Goal: Task Accomplishment & Management: Use online tool/utility

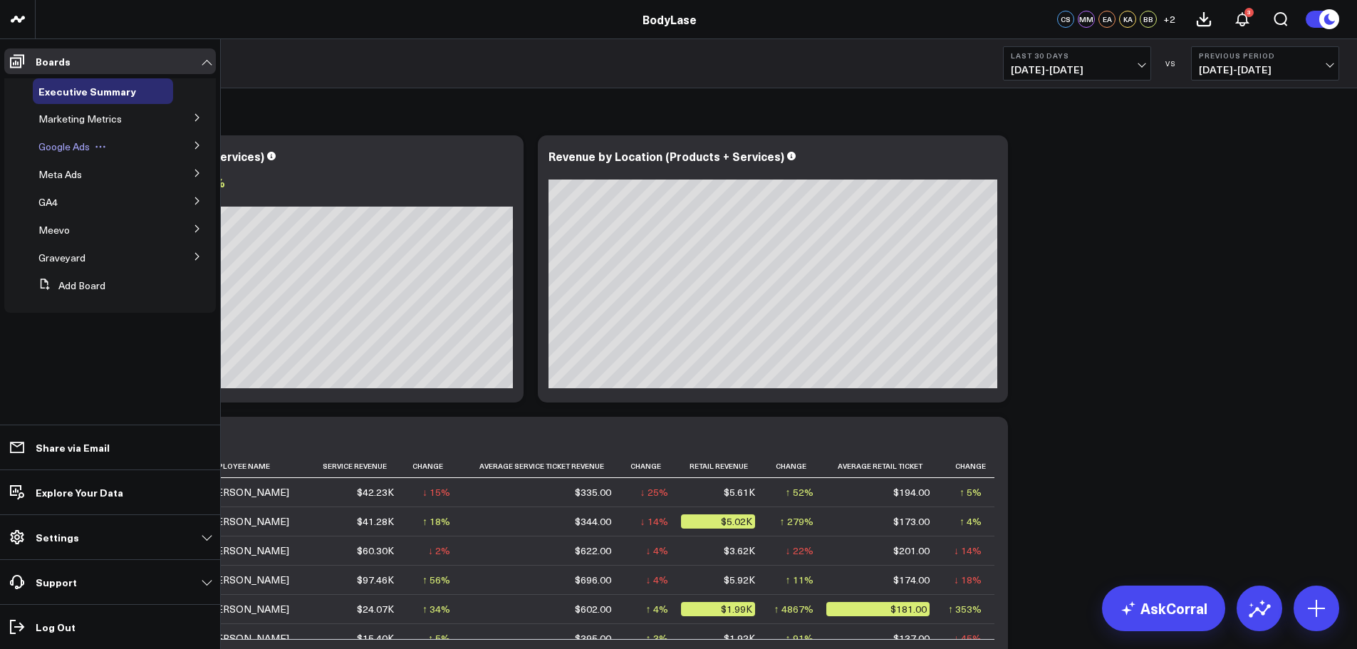
click at [69, 150] on span "Google Ads" at bounding box center [63, 147] width 51 height 14
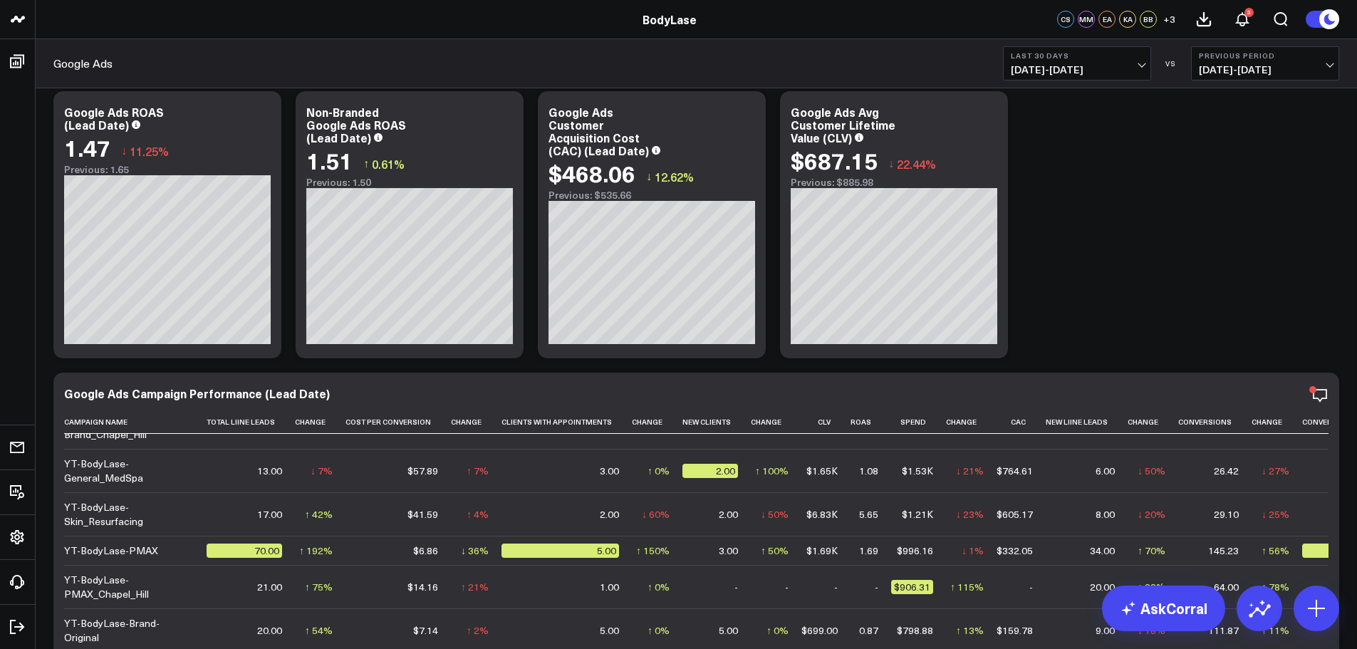
scroll to position [285, 0]
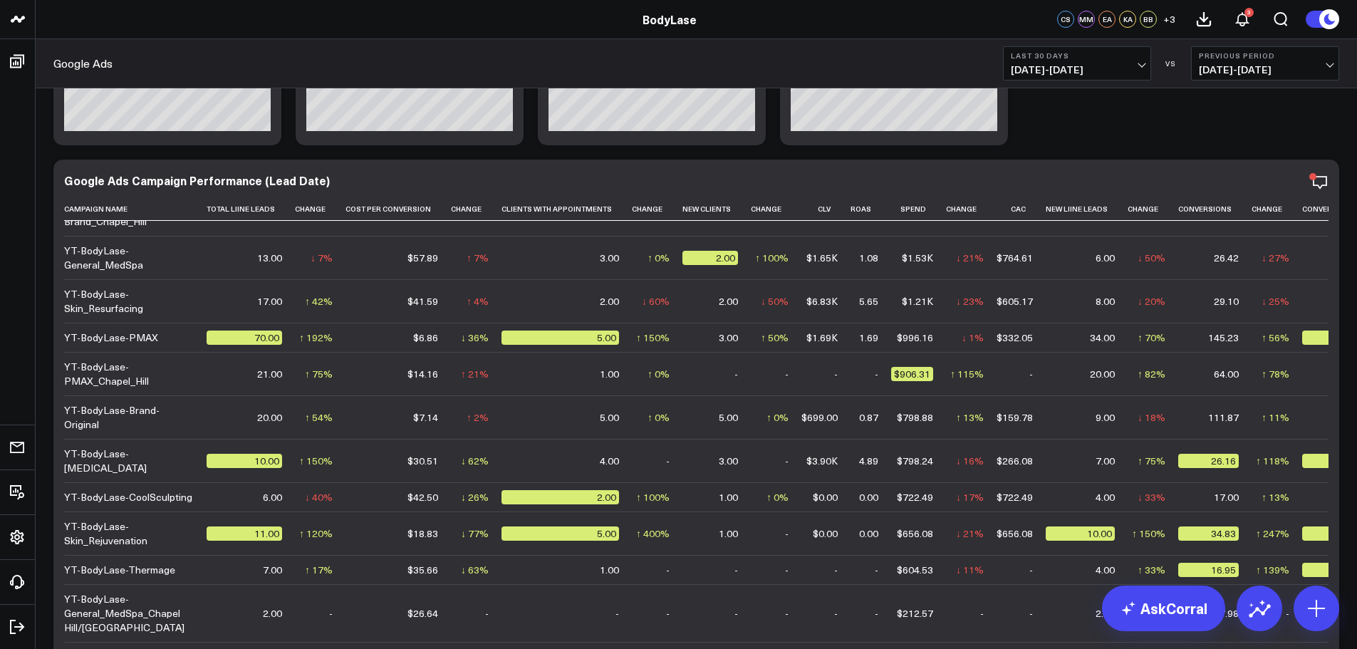
click at [1104, 61] on button "Last 30 Days 08/25/25 - 09/23/25" at bounding box center [1077, 63] width 148 height 34
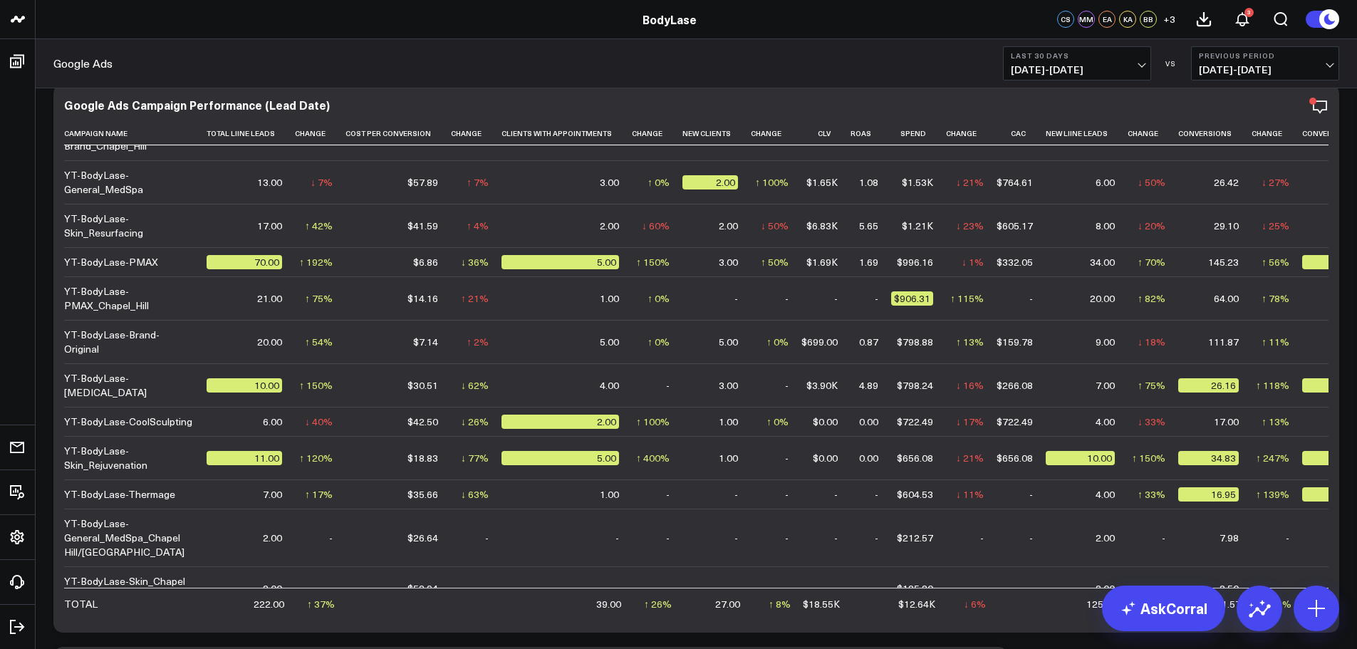
scroll to position [425, 0]
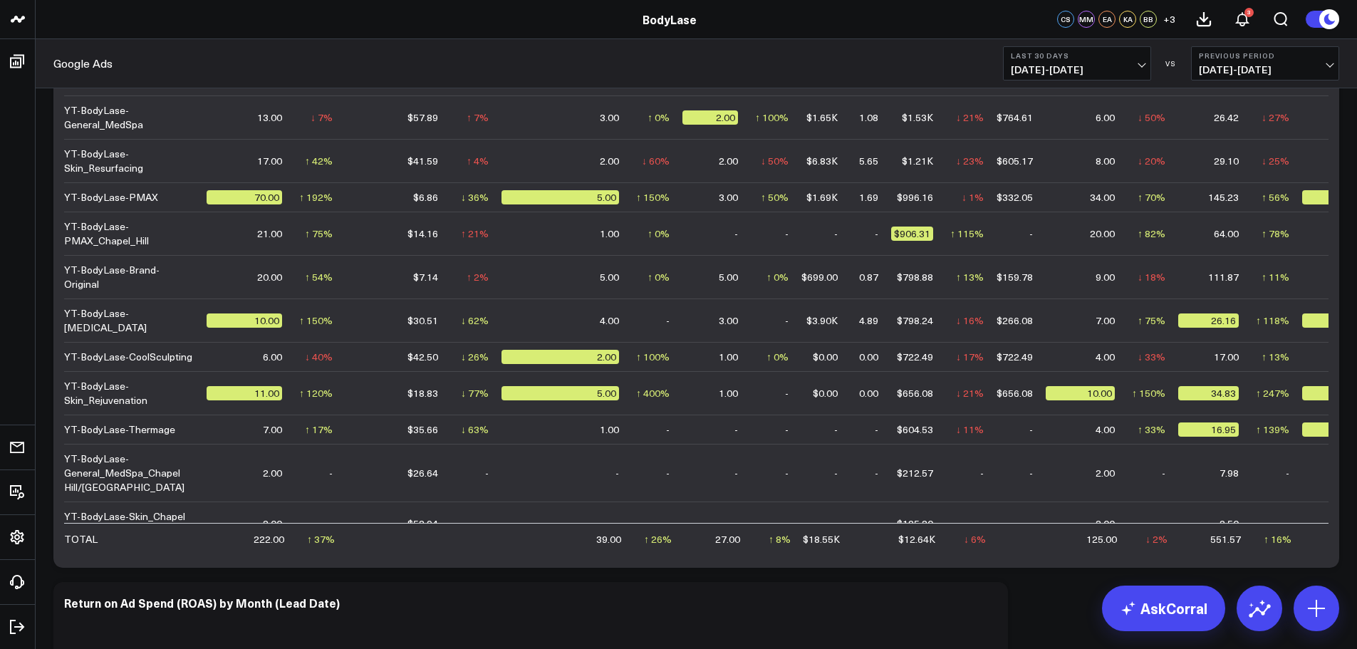
click at [1098, 75] on span "08/25/25 - 09/23/25" at bounding box center [1076, 69] width 132 height 11
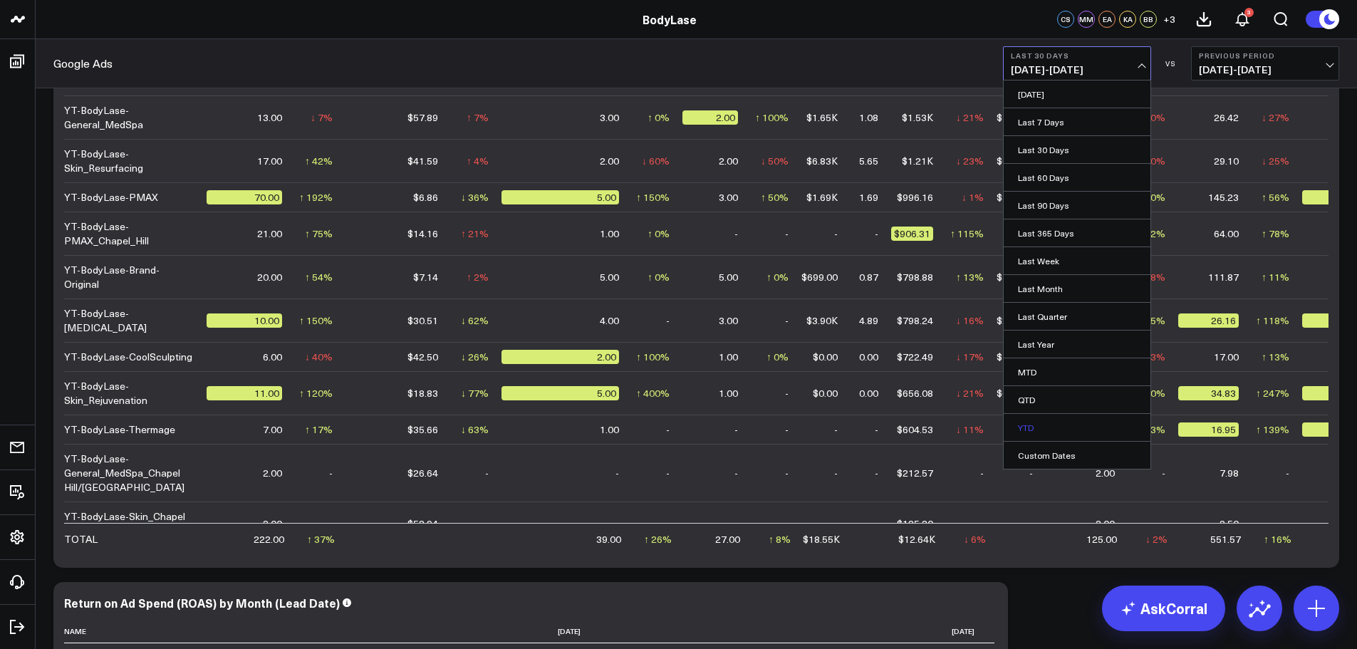
click at [1030, 427] on link "YTD" at bounding box center [1076, 427] width 147 height 27
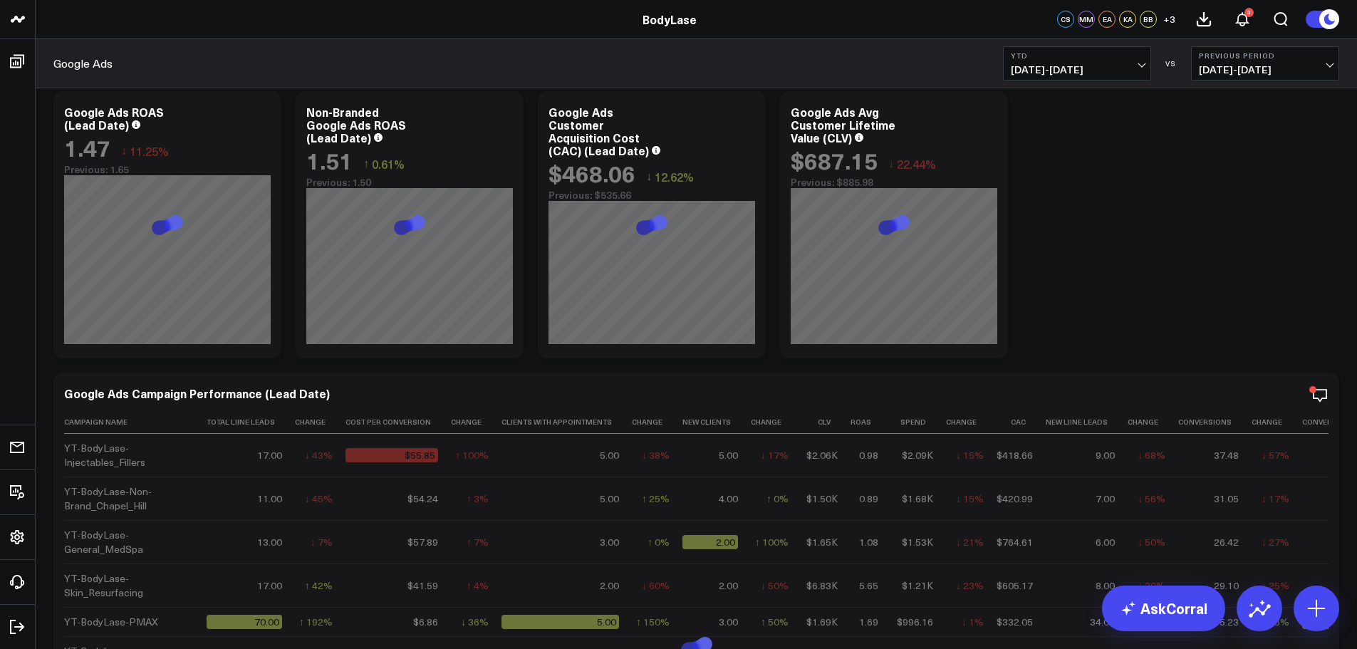
scroll to position [69, 0]
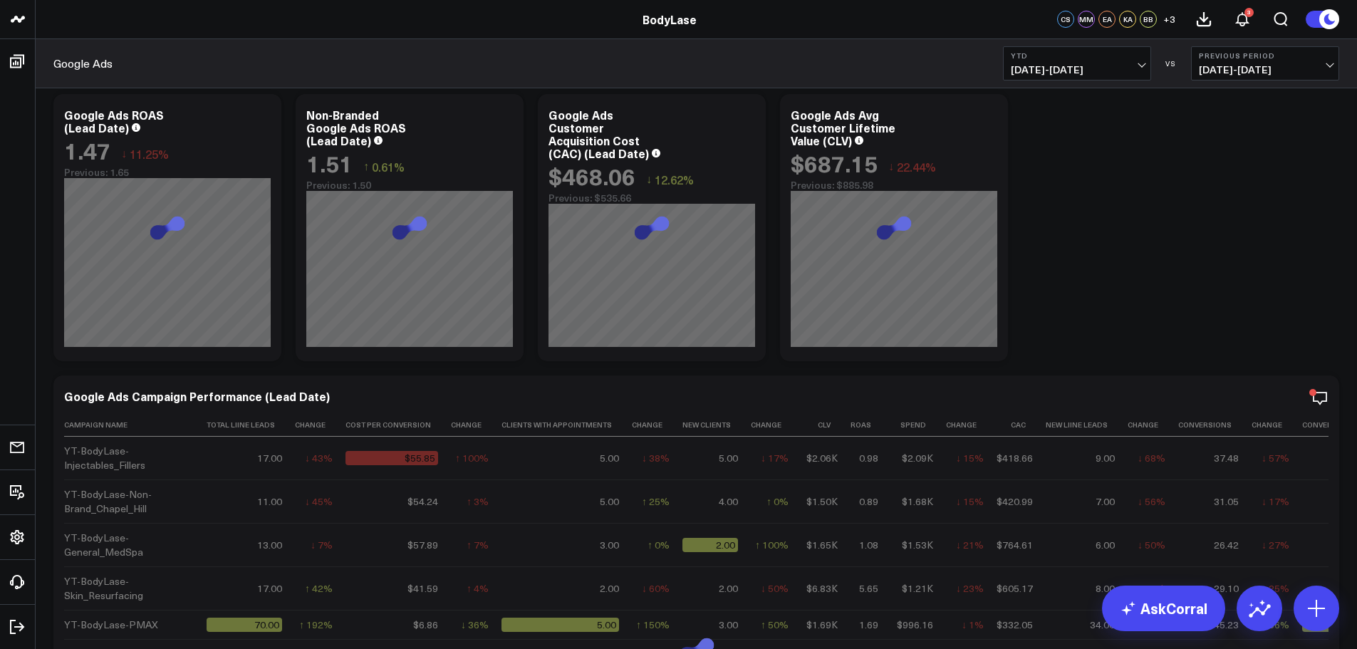
click at [1246, 57] on b "Previous Period" at bounding box center [1264, 55] width 132 height 9
click at [1221, 167] on link "No Comparison" at bounding box center [1264, 177] width 147 height 27
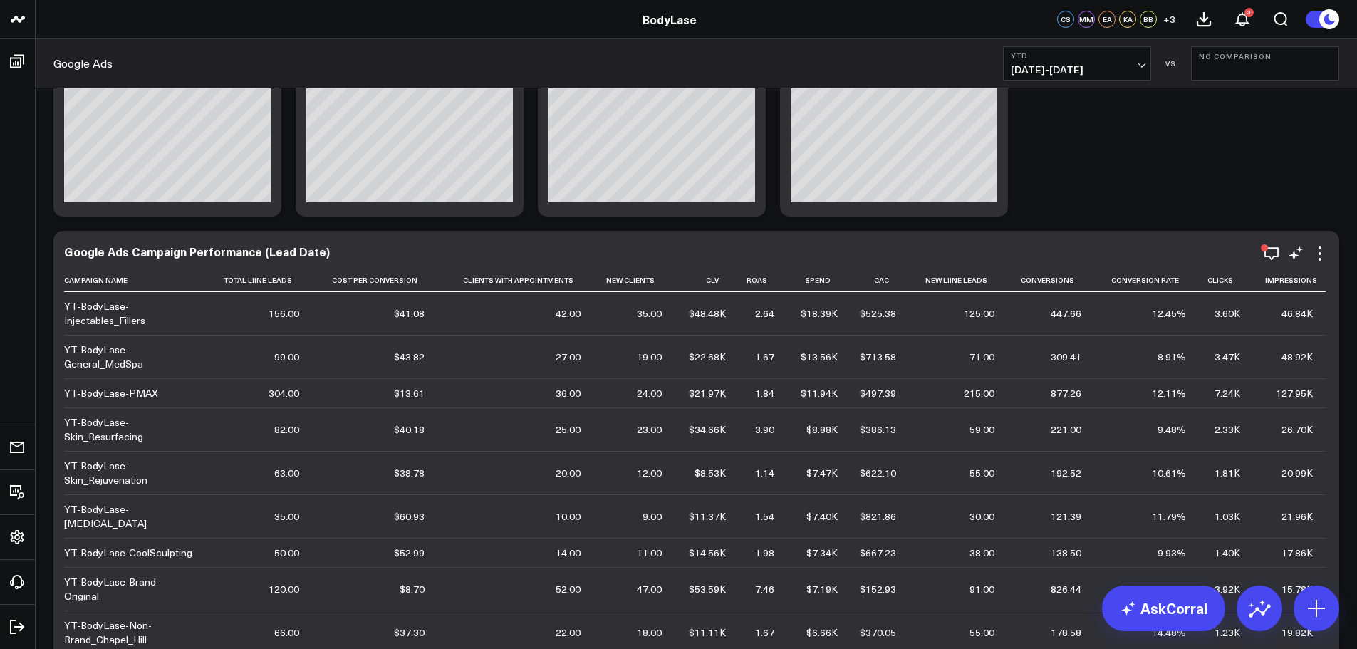
scroll to position [142, 0]
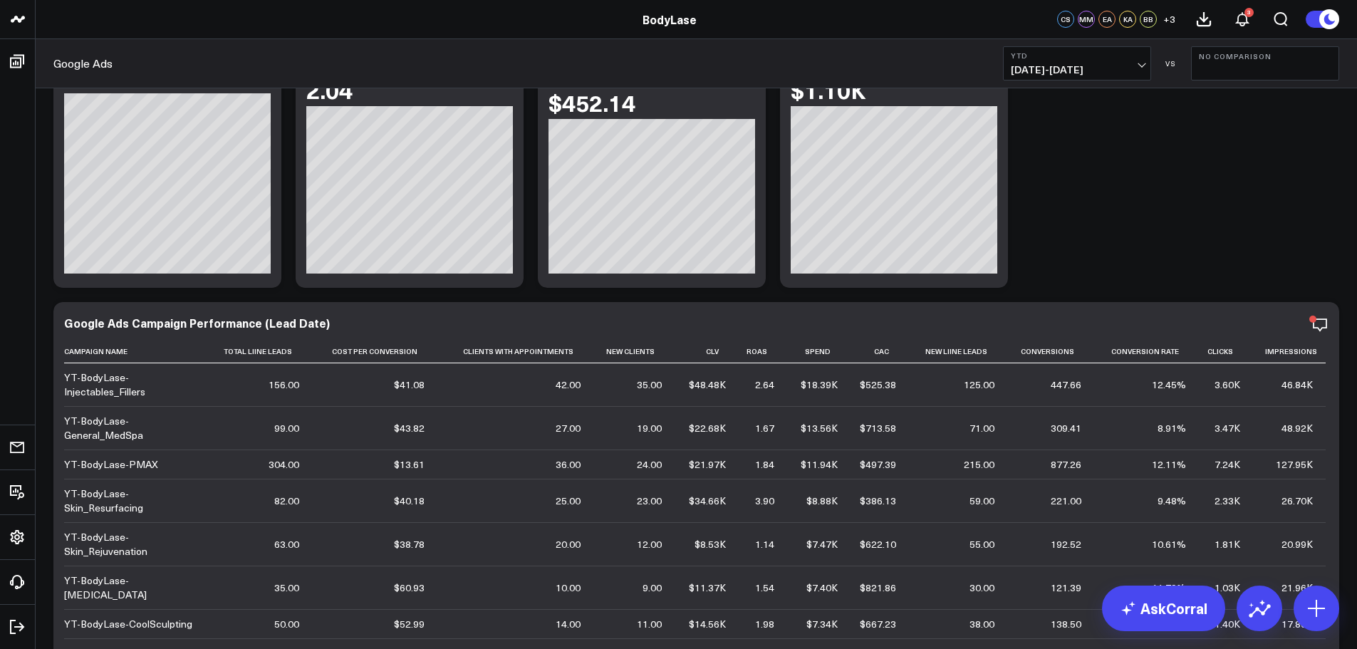
click at [1132, 69] on span "01/01/25 - 09/23/25" at bounding box center [1076, 69] width 132 height 11
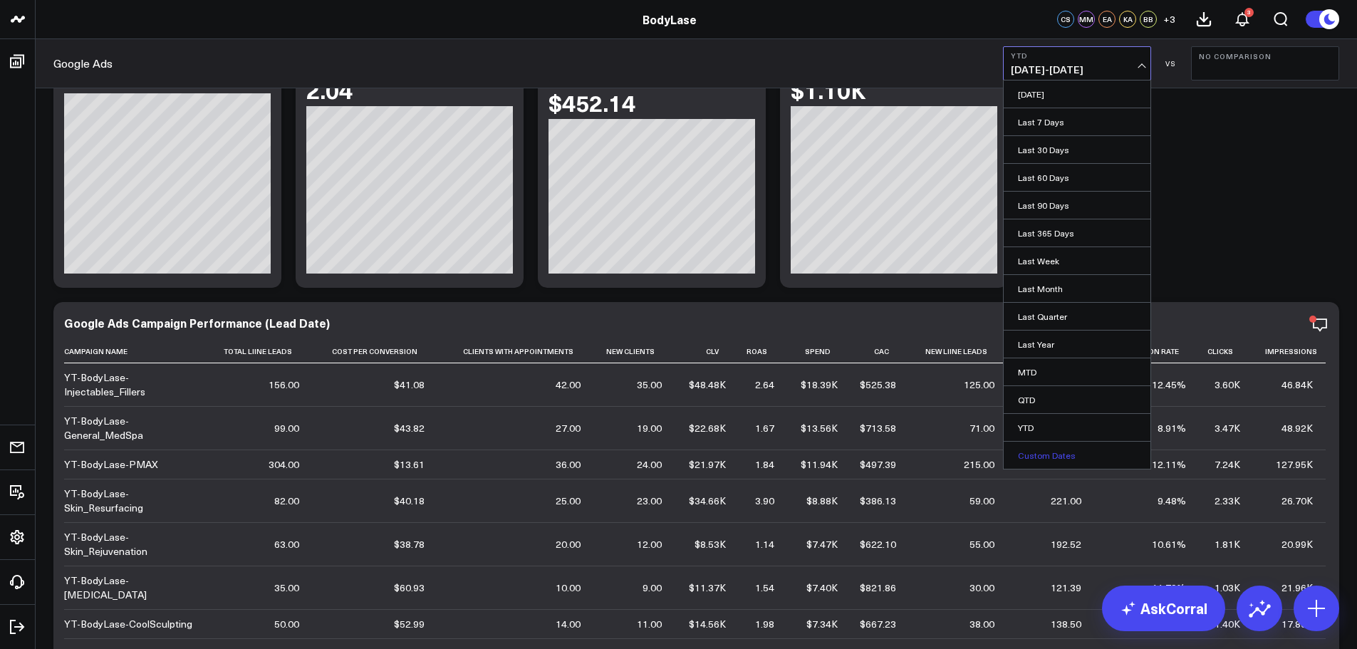
click at [1051, 456] on link "Custom Dates" at bounding box center [1076, 454] width 147 height 27
select select "8"
select select "2025"
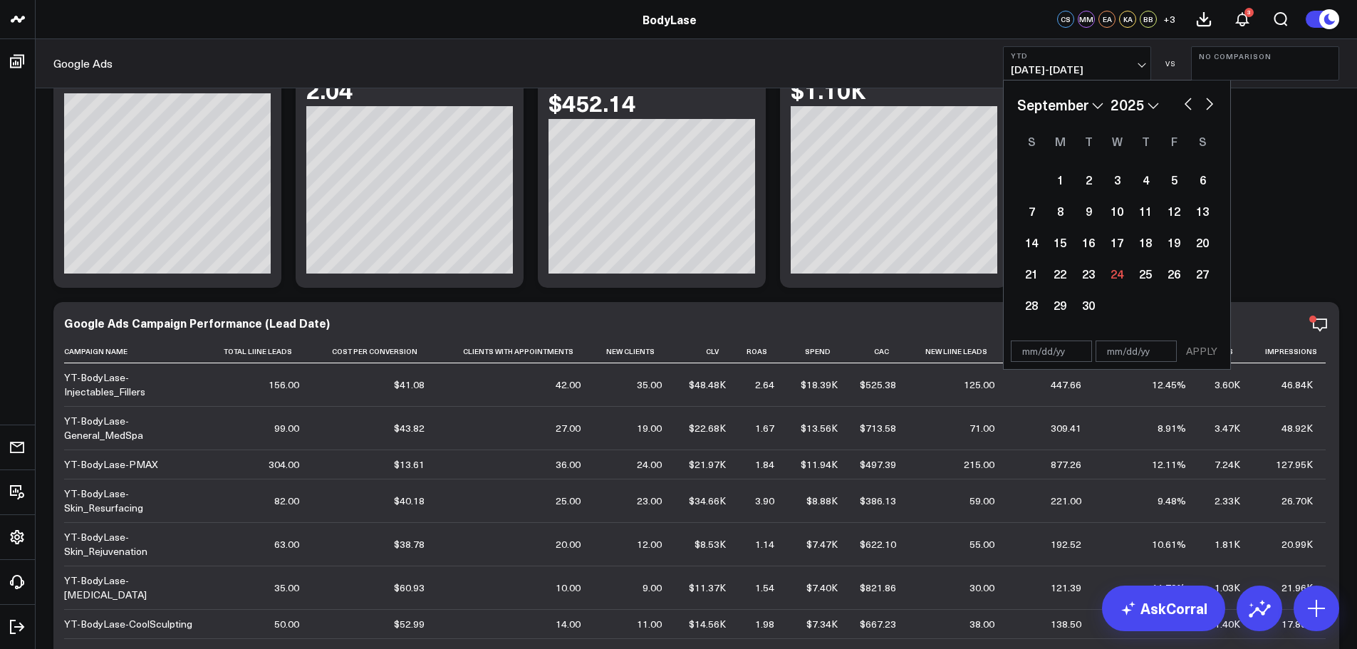
click at [1038, 347] on input "text" at bounding box center [1050, 350] width 81 height 21
select select "8"
select select "2025"
type input "[DATE]"
select select "2025"
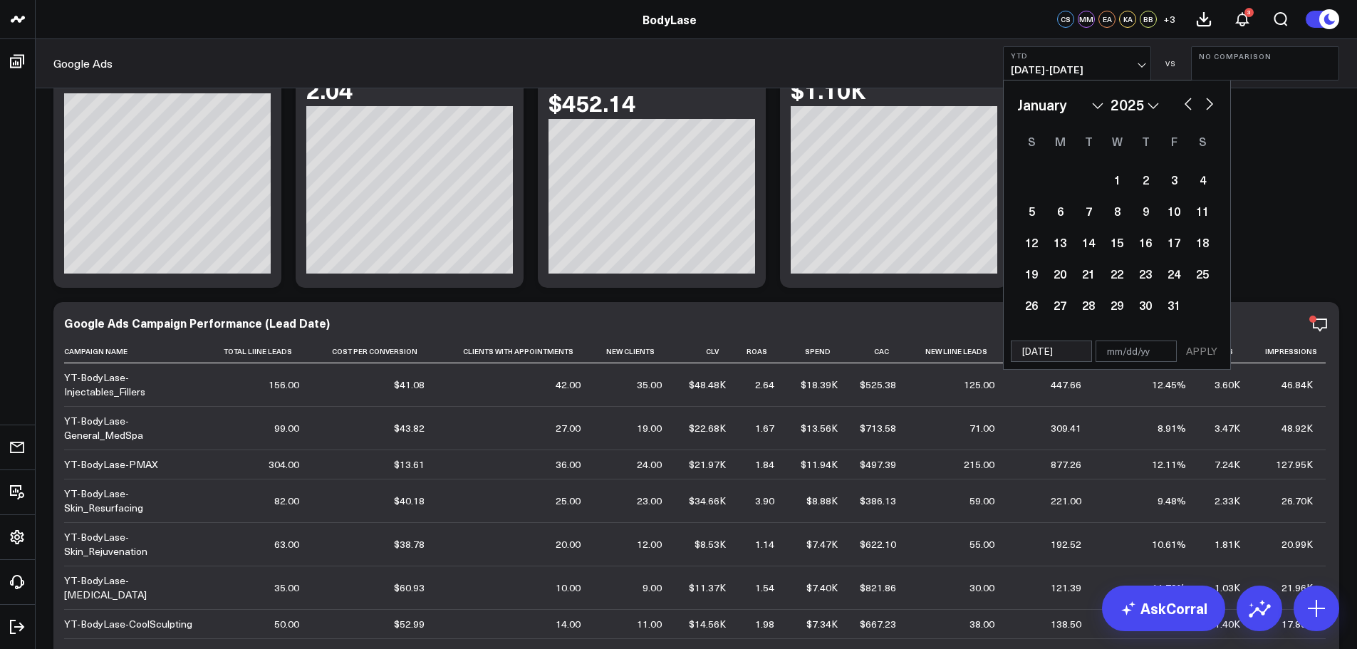
type input "[DATE]"
type input "0"
select select "2025"
type input "09"
select select "2025"
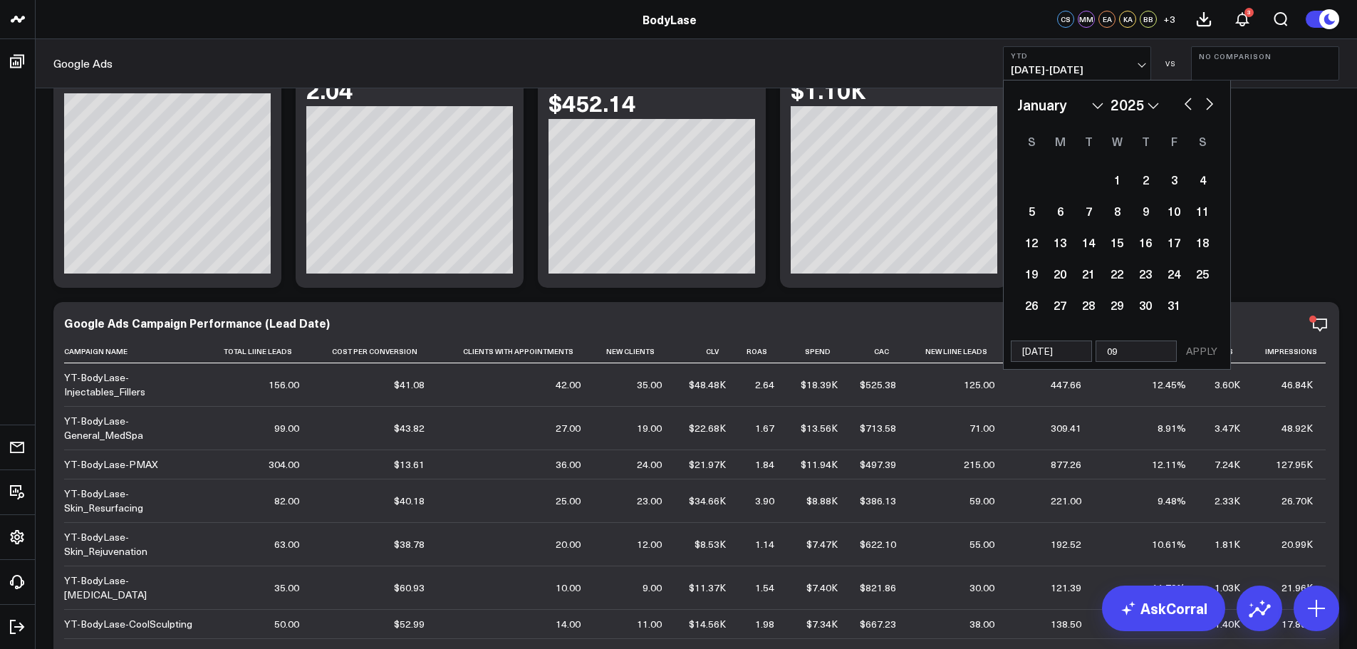
type input "09/"
select select "2025"
type input "09/12/2"
select select "2025"
type input "[DATE]"
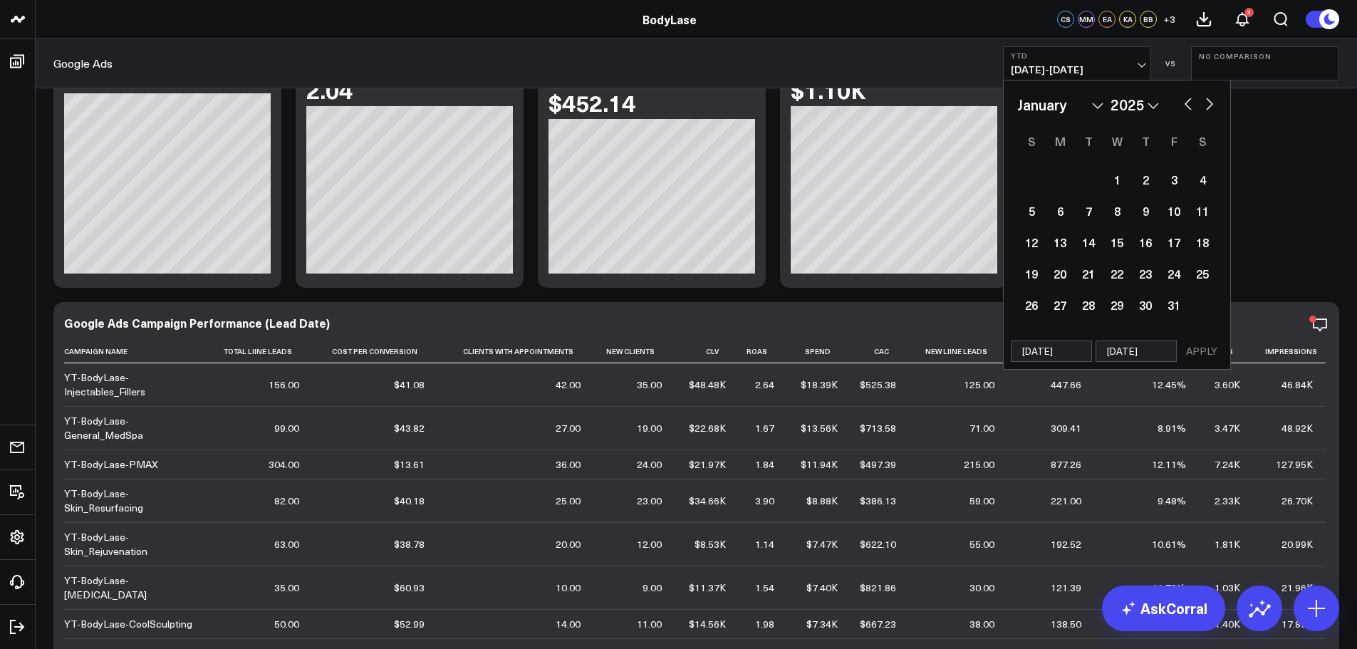
select select "2025"
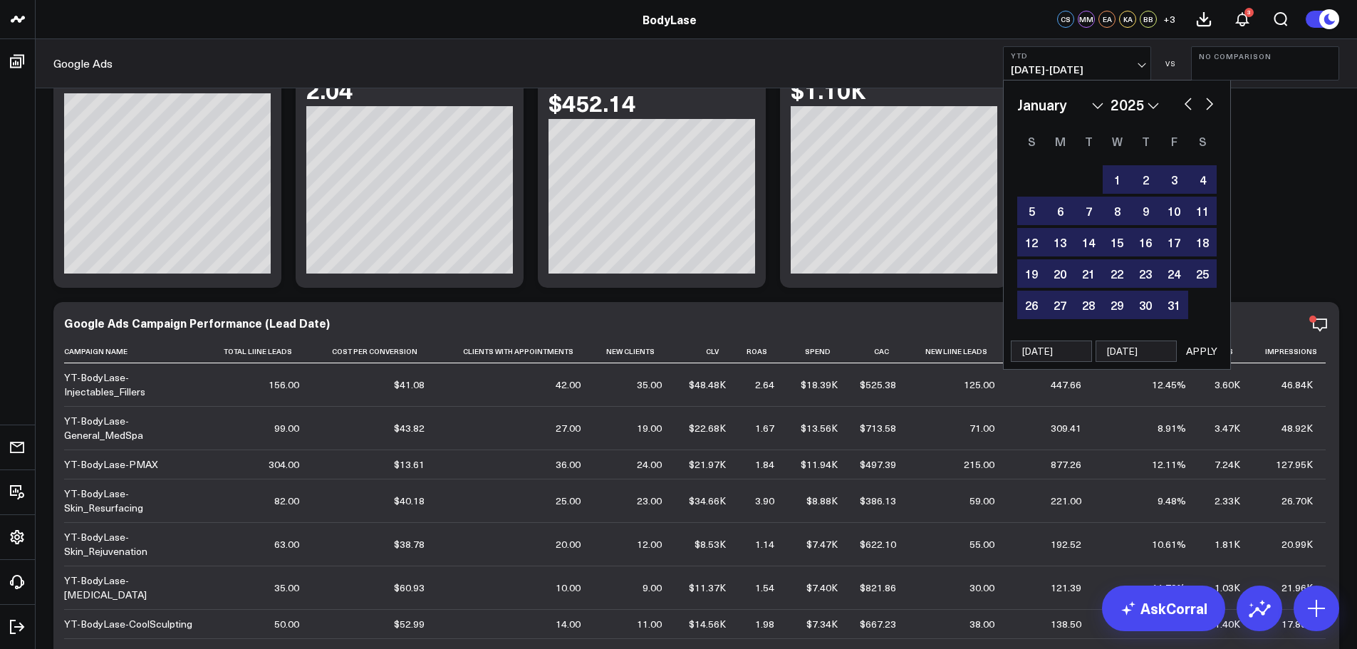
type input "[DATE]"
click at [1203, 343] on button "APPLY" at bounding box center [1201, 350] width 43 height 21
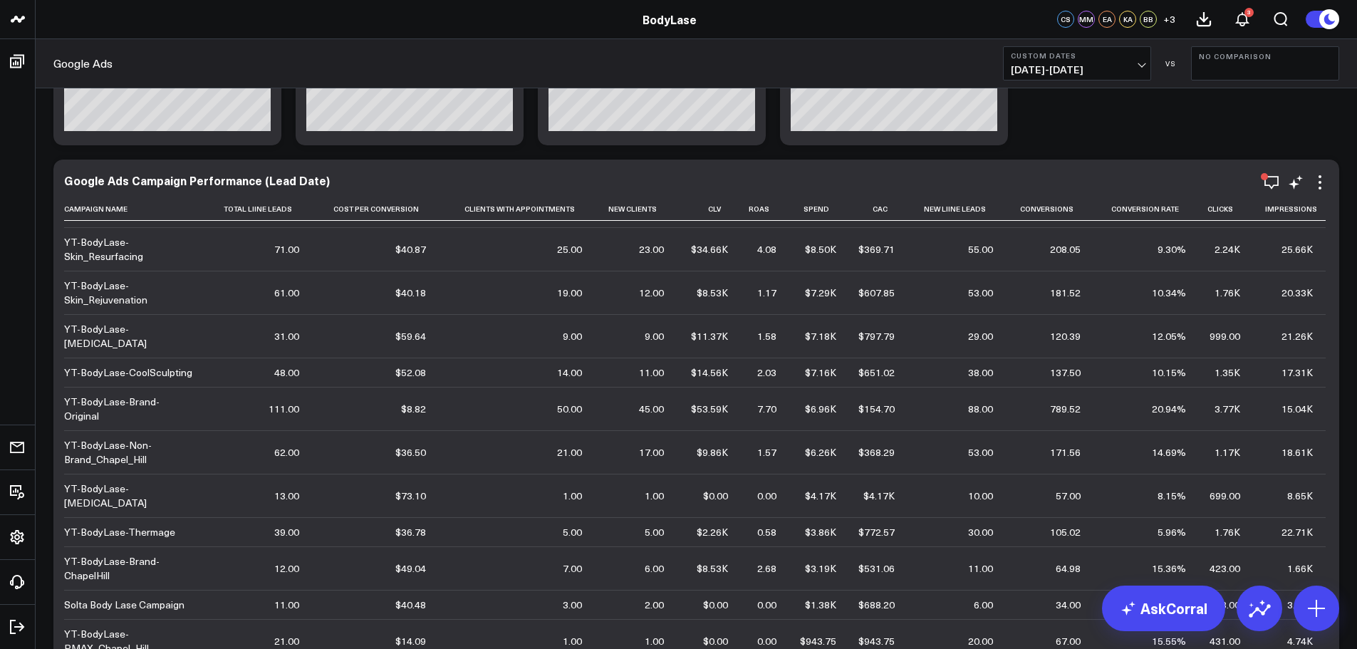
scroll to position [38, 0]
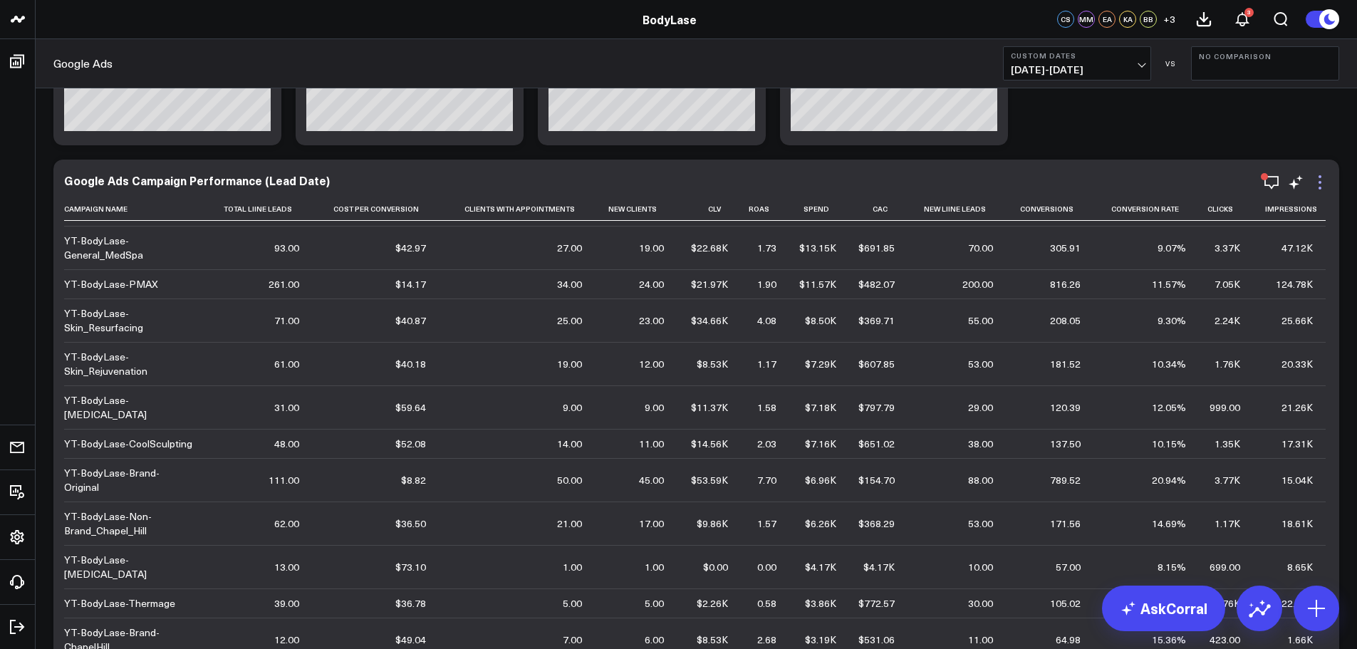
click at [1323, 186] on icon at bounding box center [1319, 182] width 17 height 17
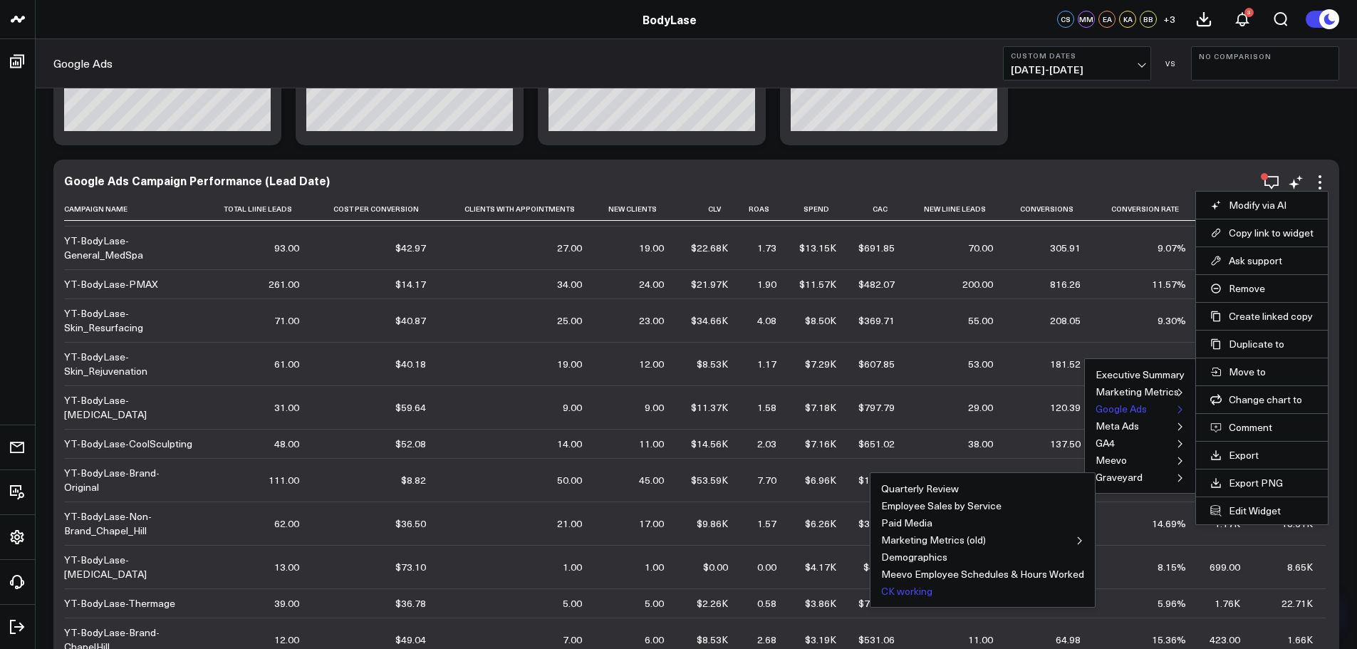
click at [910, 590] on button "CK working" at bounding box center [906, 591] width 51 height 10
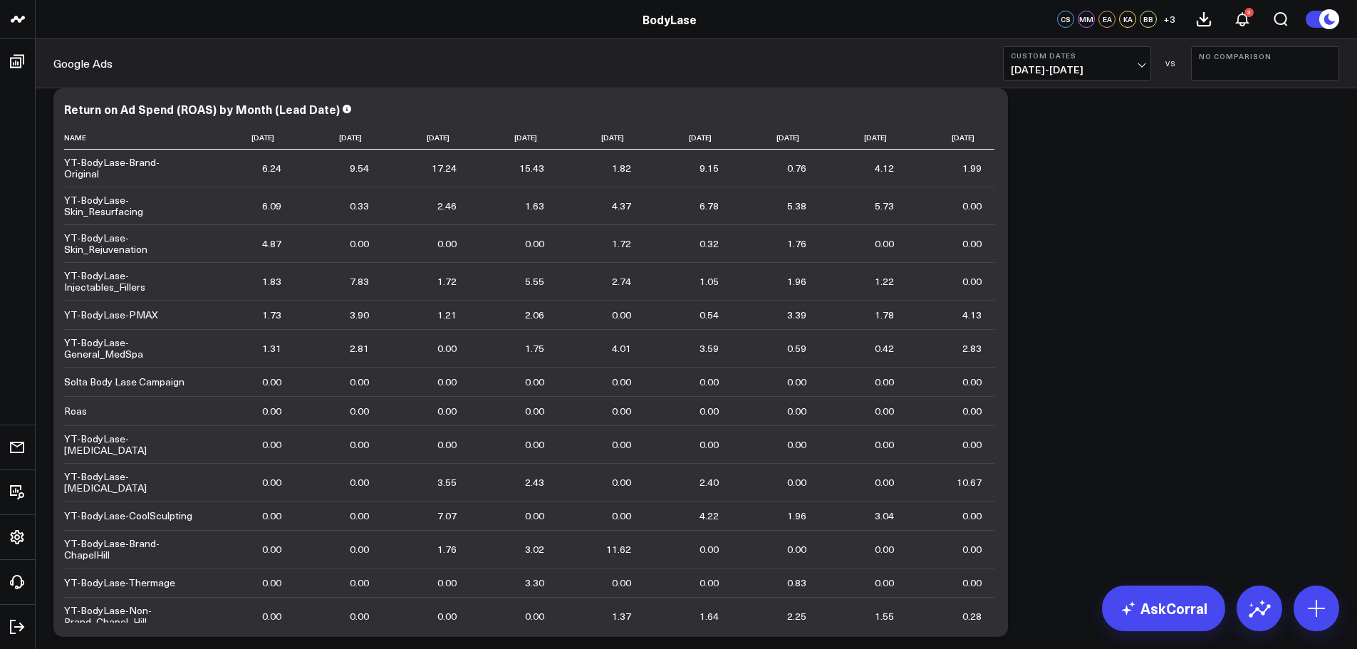
scroll to position [0, 0]
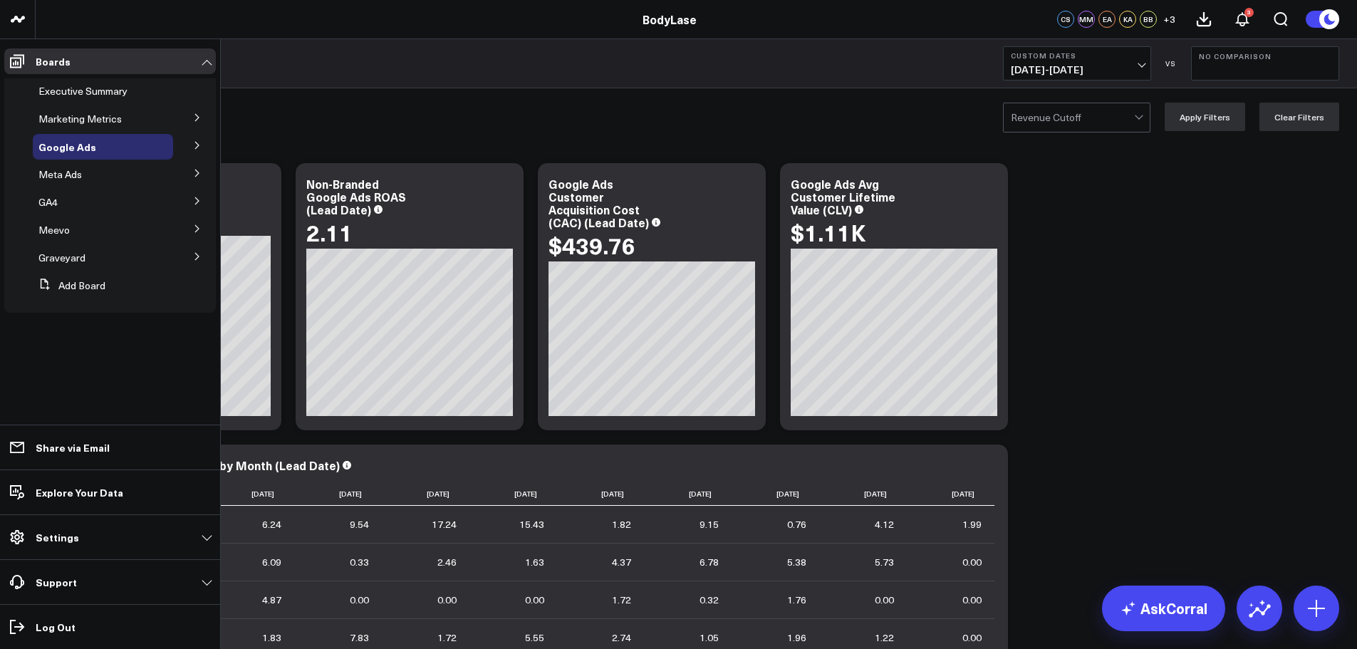
click at [192, 253] on button at bounding box center [197, 255] width 37 height 21
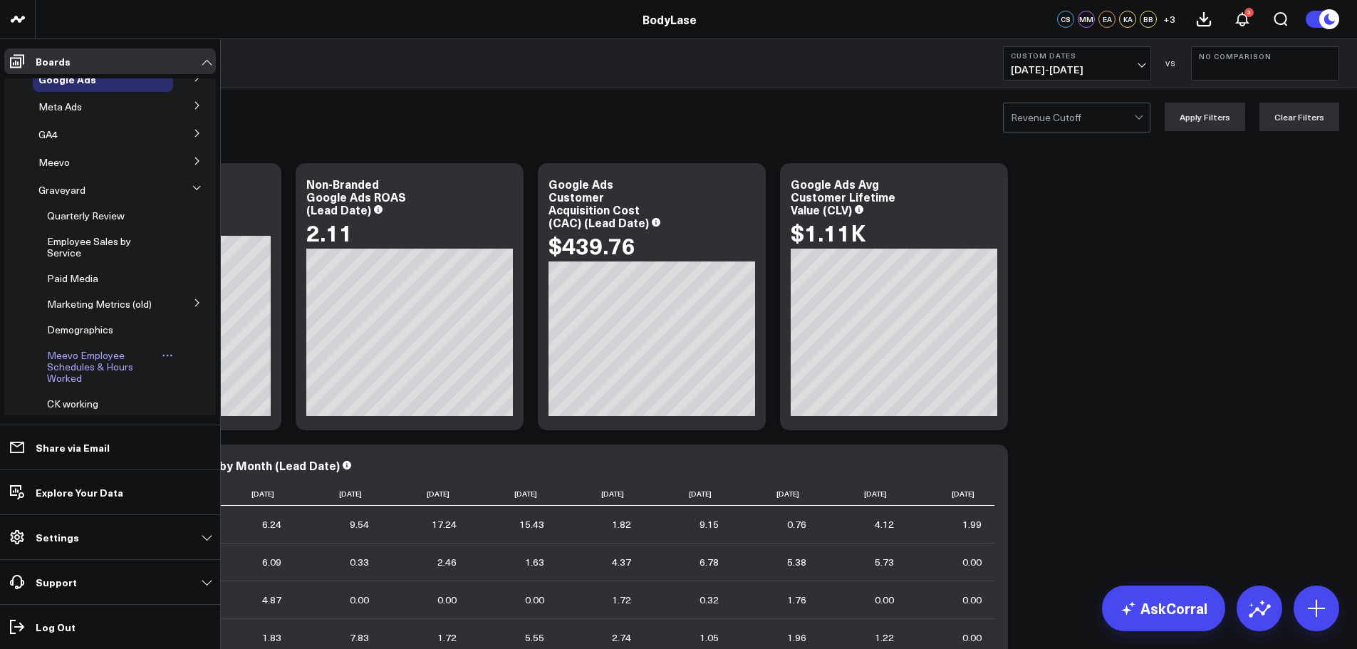
scroll to position [131, 0]
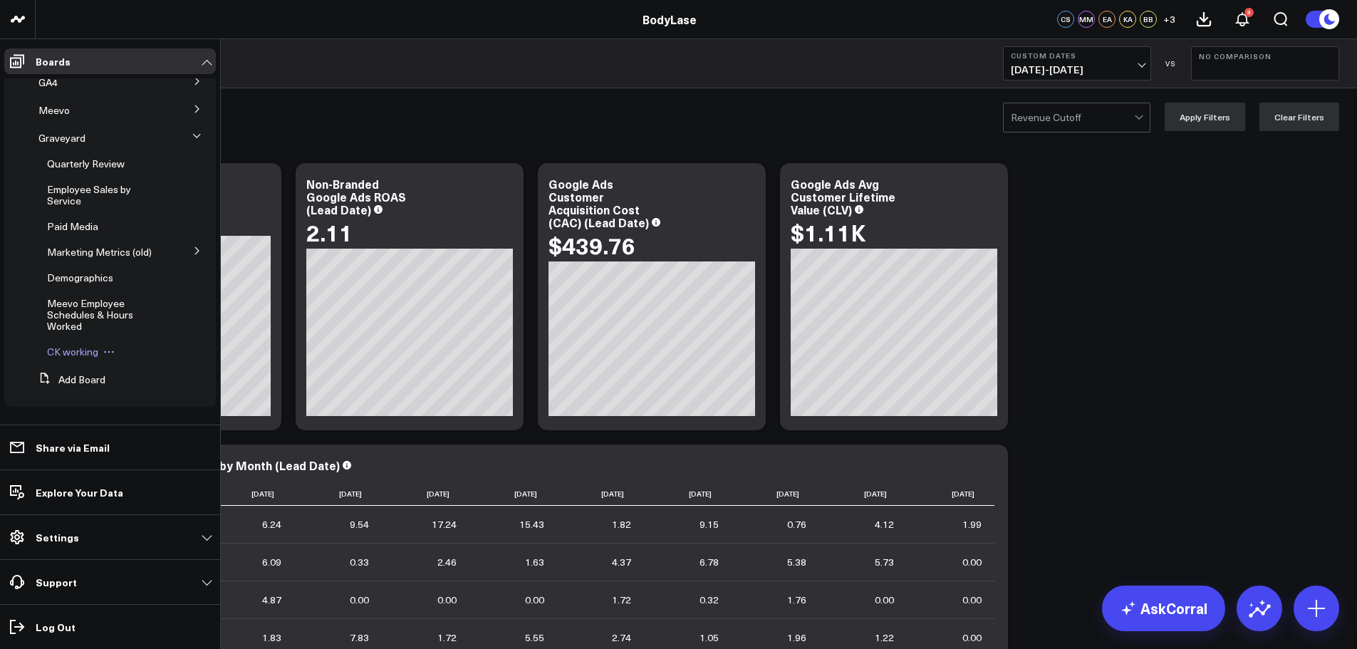
click at [66, 350] on span "CK working" at bounding box center [72, 352] width 51 height 14
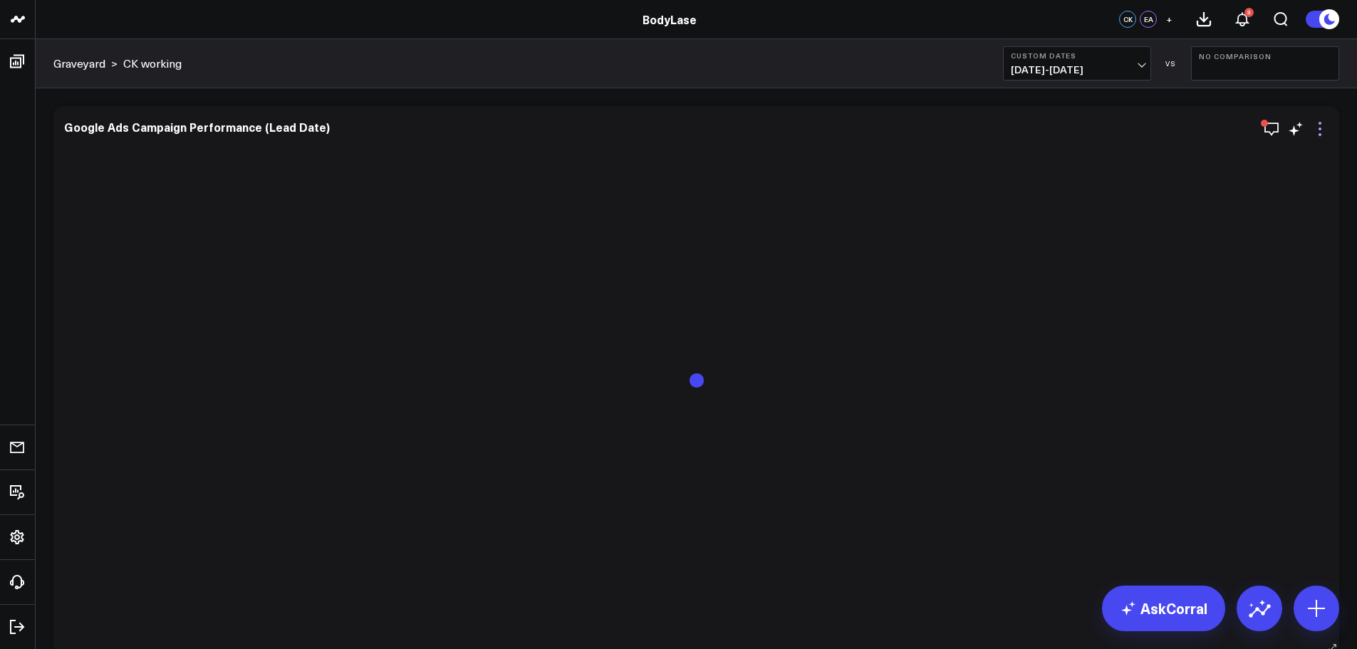
click at [1317, 130] on icon at bounding box center [1319, 128] width 17 height 17
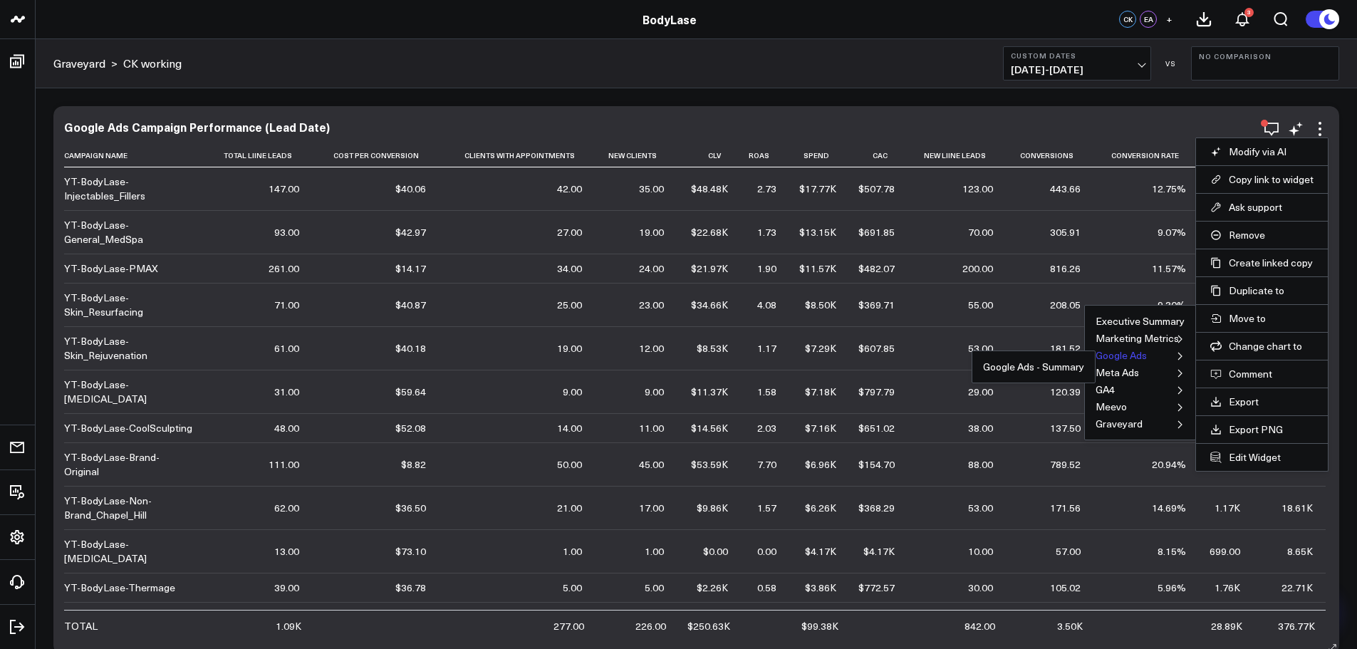
click at [1105, 358] on button "Google Ads" at bounding box center [1120, 355] width 51 height 10
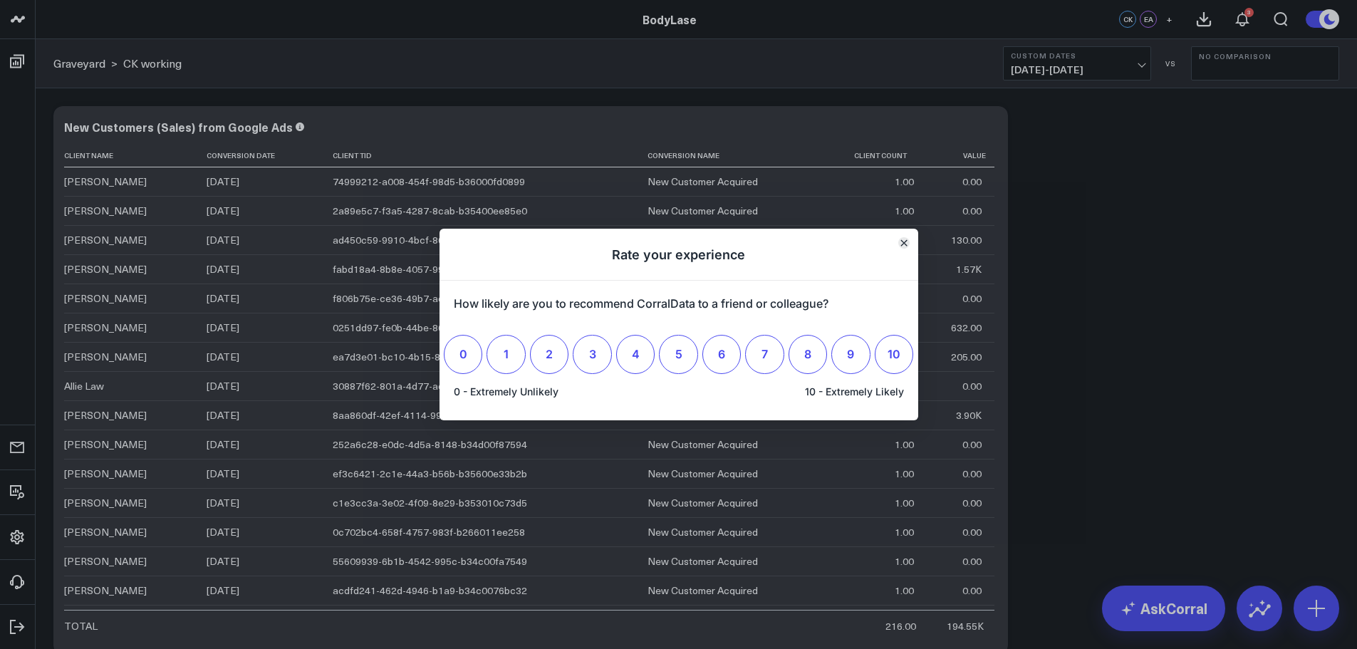
click at [903, 243] on icon "Close" at bounding box center [903, 243] width 6 height 6
click at [897, 241] on h1 "Rate your experience" at bounding box center [678, 255] width 479 height 52
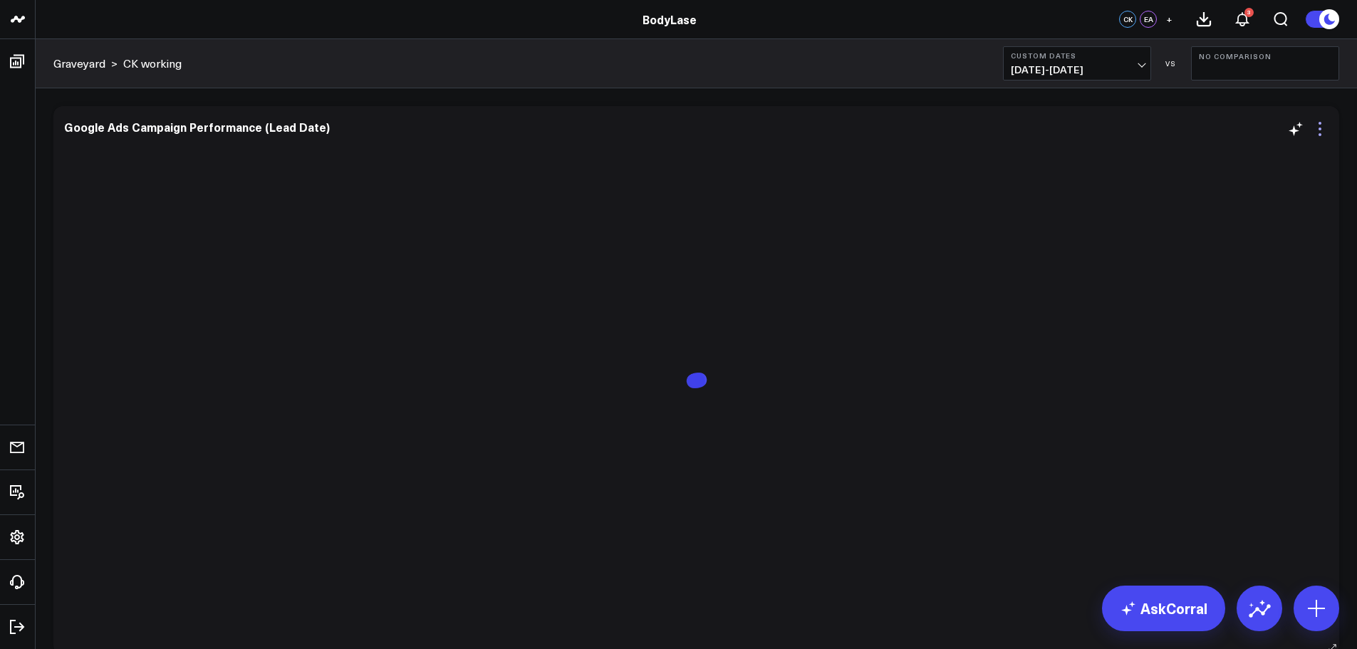
click at [1324, 128] on icon at bounding box center [1319, 128] width 17 height 17
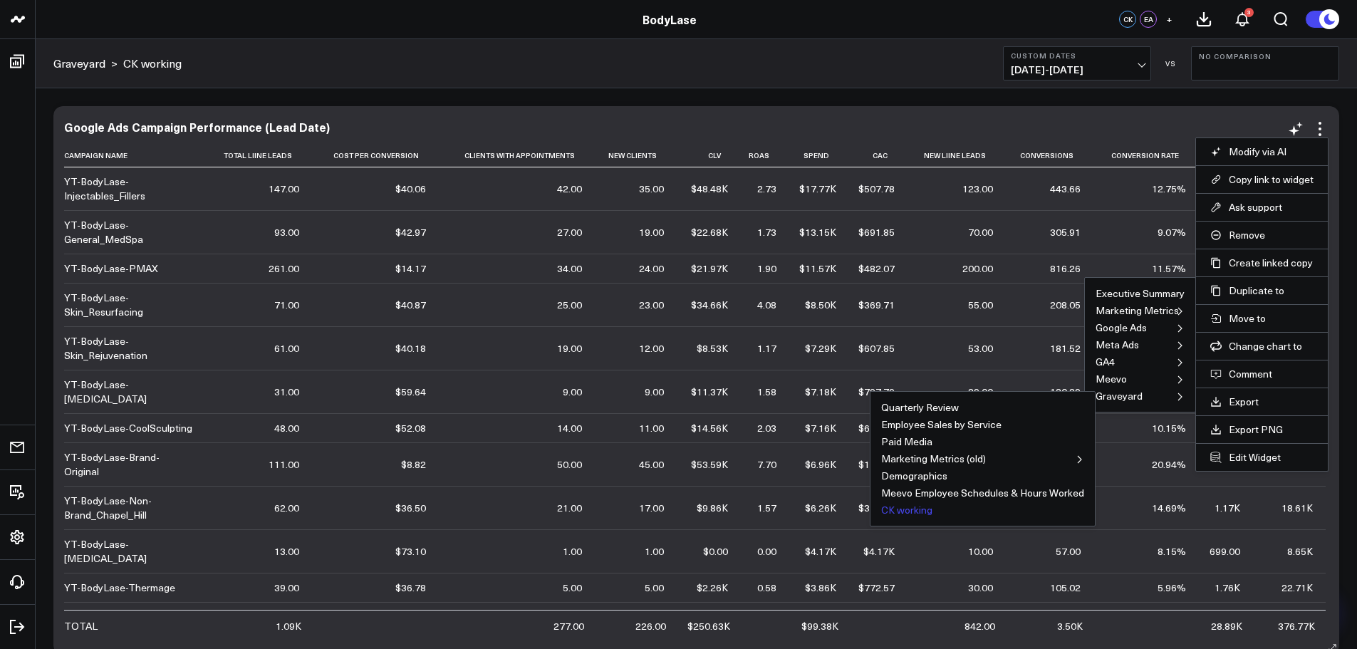
click at [906, 507] on button "CK working" at bounding box center [906, 510] width 51 height 10
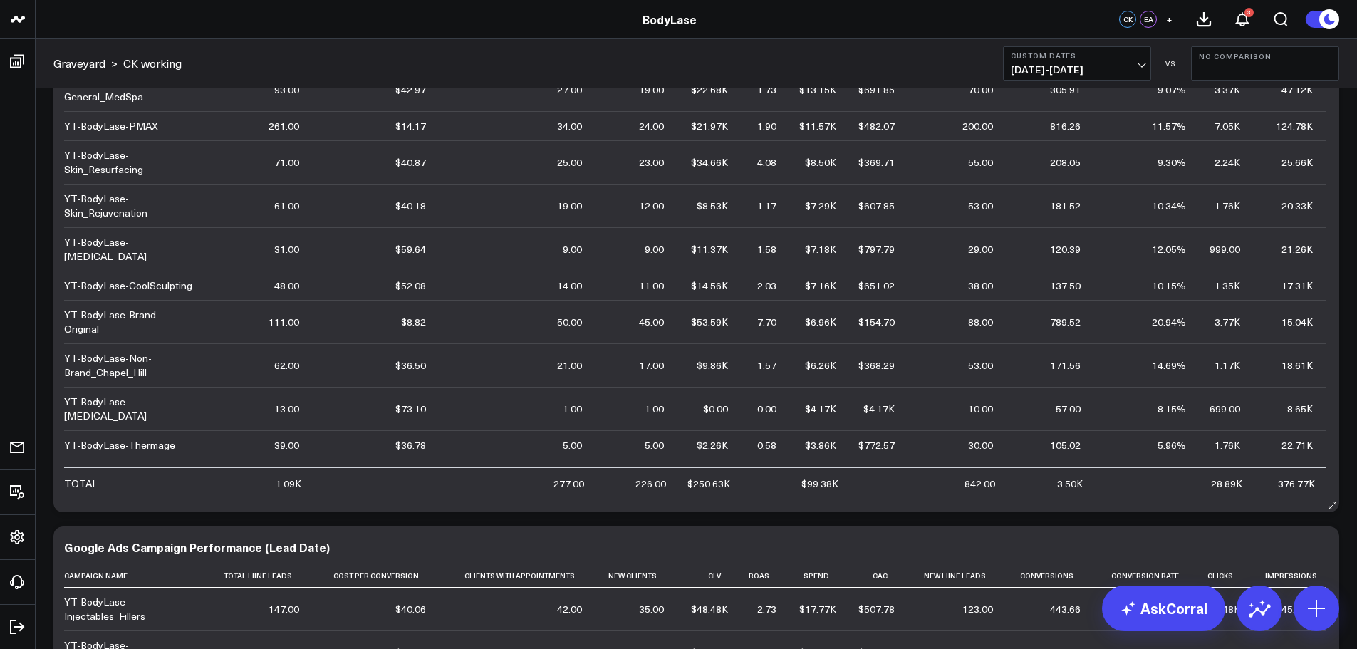
scroll to position [356, 0]
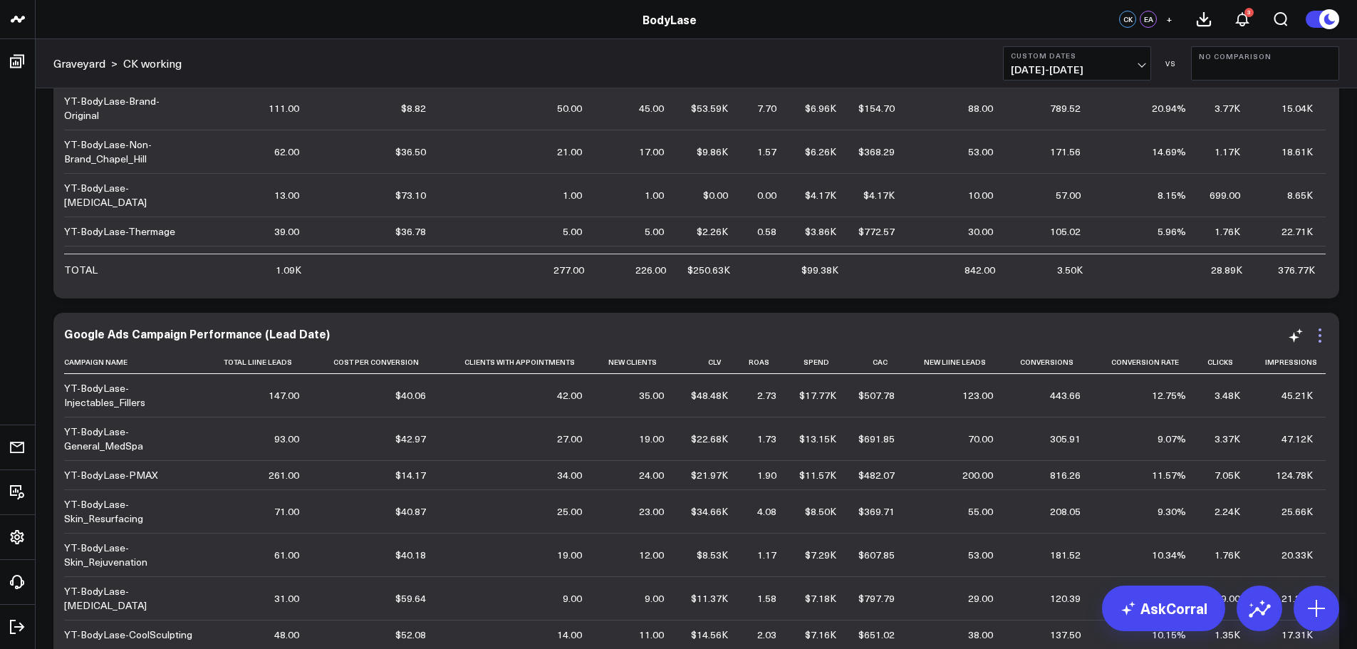
click at [1320, 340] on icon at bounding box center [1319, 341] width 3 height 3
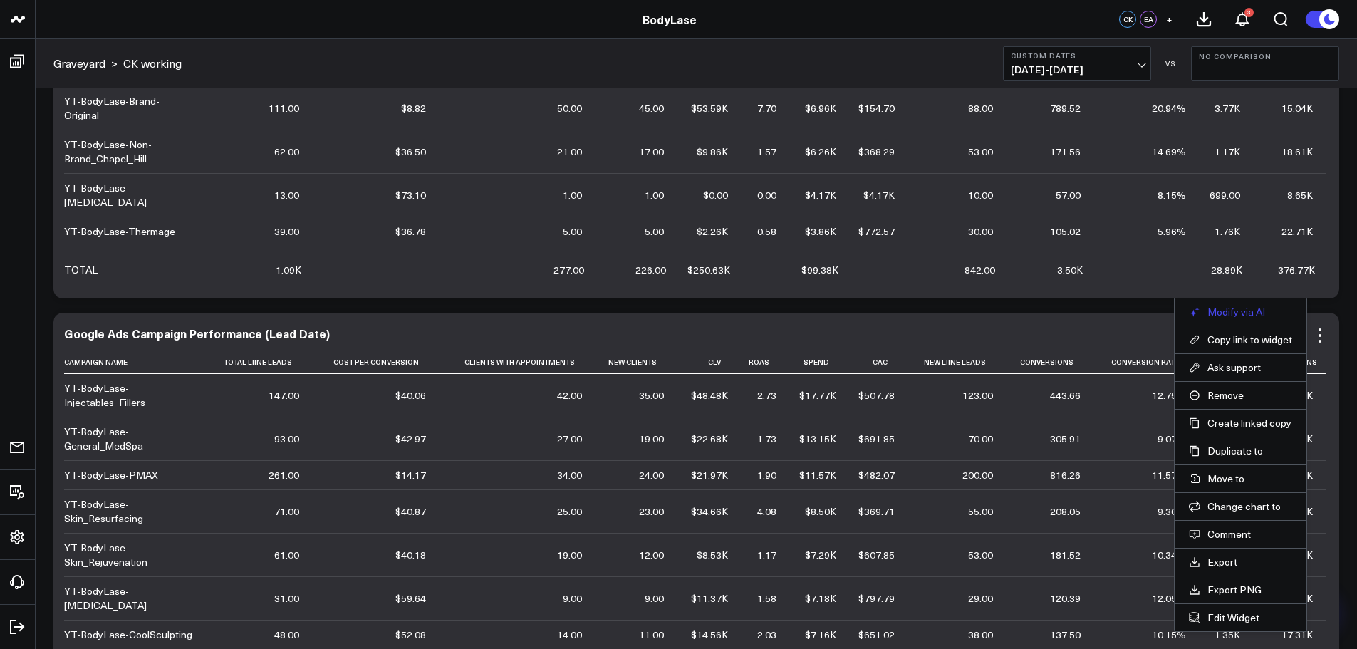
click at [1237, 308] on button "Modify via AI" at bounding box center [1239, 311] width 103 height 13
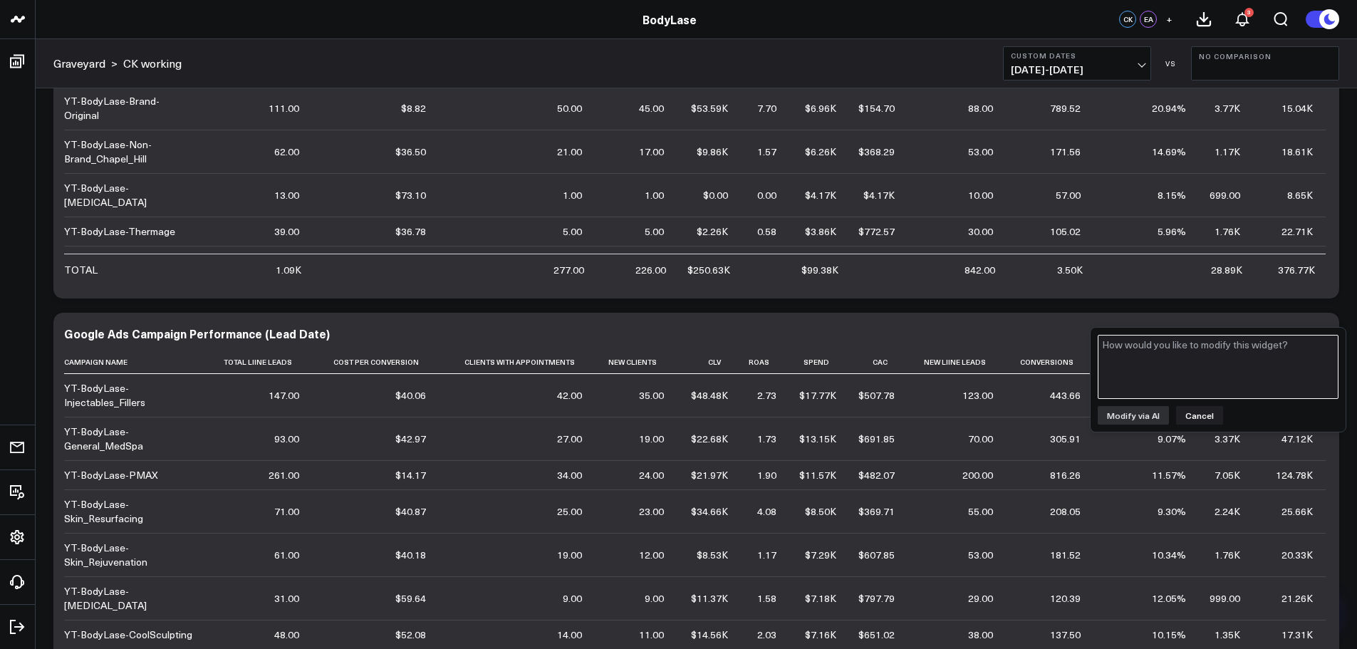
click at [1208, 365] on textarea at bounding box center [1217, 367] width 241 height 64
type textarea "Can you add a column that says Total Form Leads, which only includes the leads …"
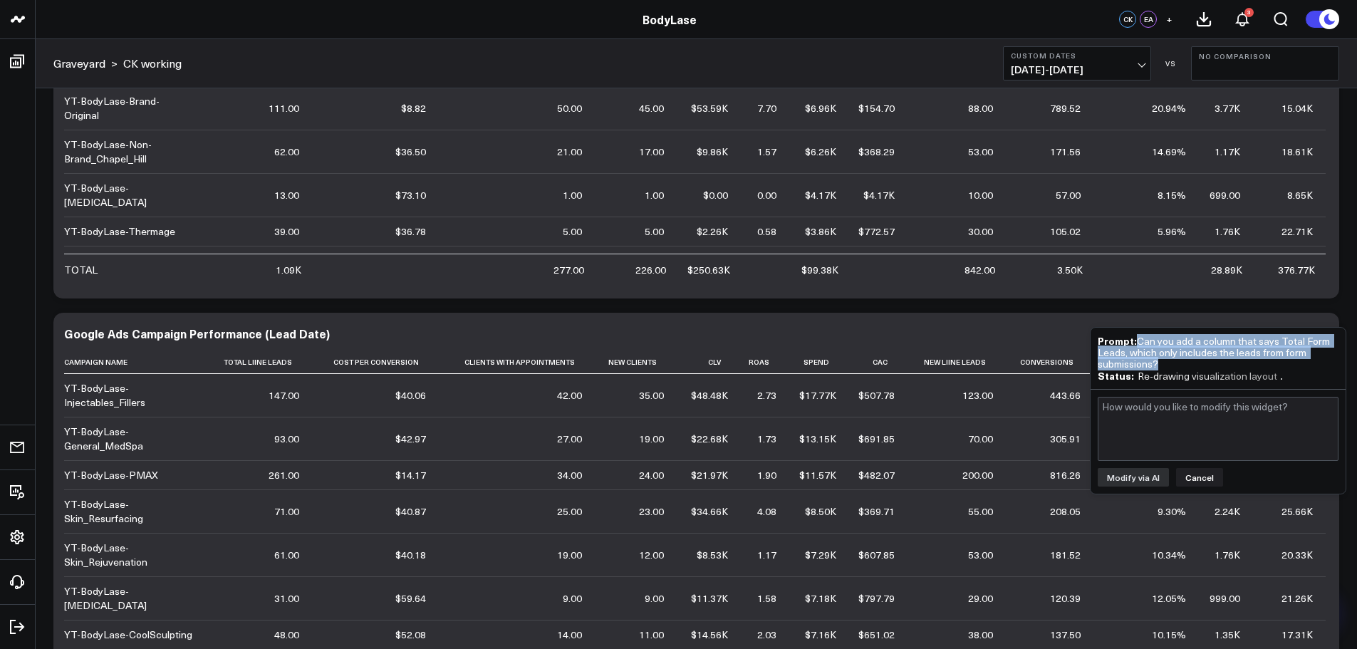
drag, startPoint x: 1181, startPoint y: 367, endPoint x: 1136, endPoint y: 340, distance: 53.4
click at [1136, 340] on div "Prompt: Can you add a column that says Total Form Leads, which only includes th…" at bounding box center [1217, 352] width 241 height 35
copy div "Can you add a column that says Total Form Leads, which only includes the leads …"
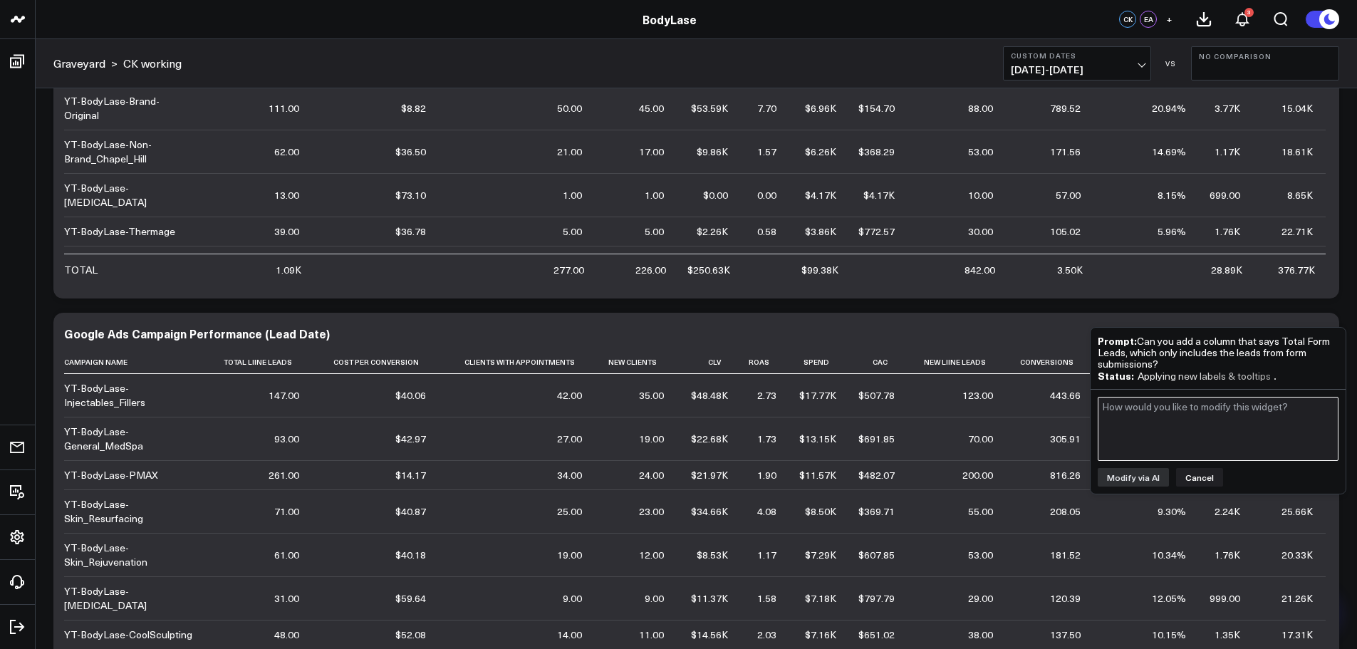
click at [1218, 425] on textarea at bounding box center [1217, 429] width 241 height 64
click at [1198, 479] on button "Cancel" at bounding box center [1199, 477] width 47 height 19
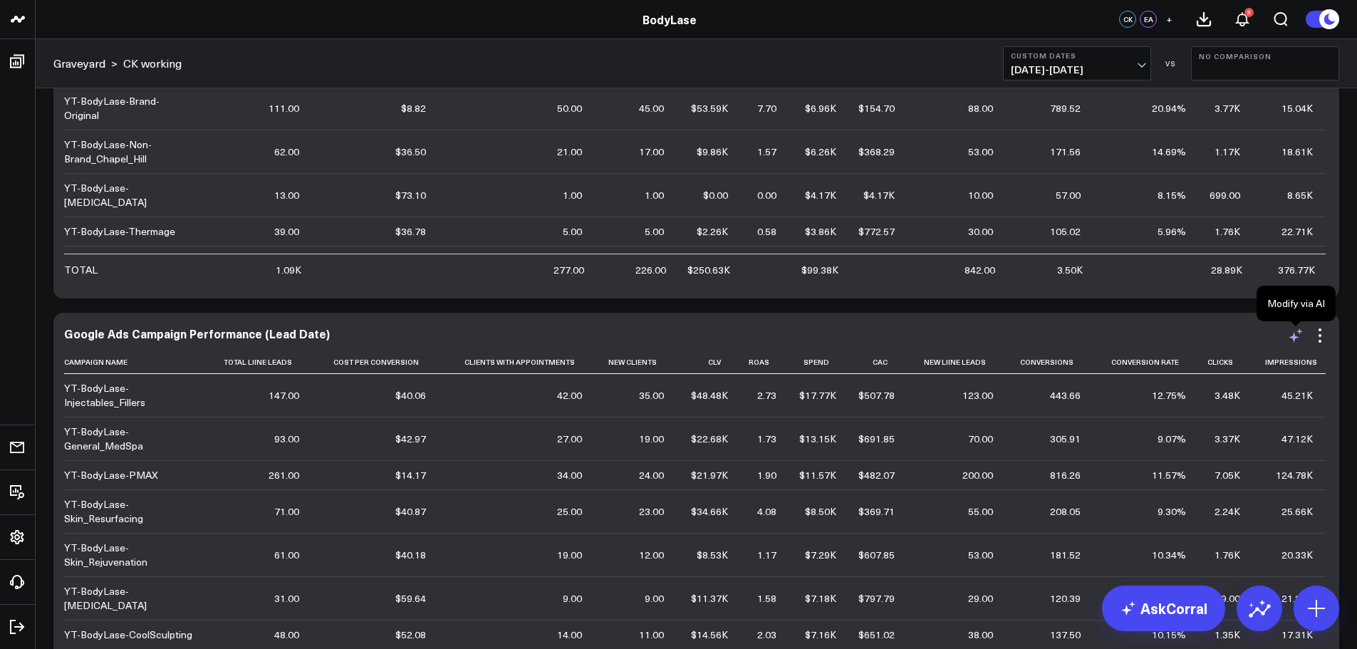
click at [1300, 337] on icon at bounding box center [1295, 335] width 17 height 17
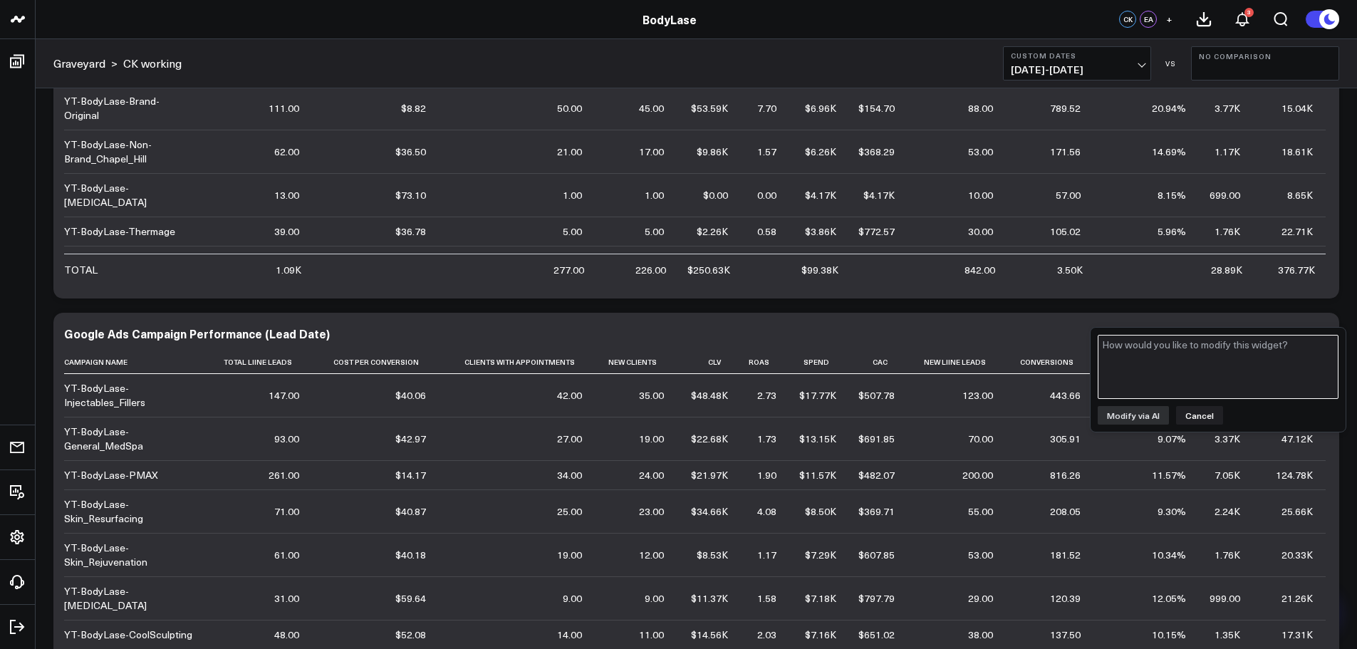
click at [1174, 365] on textarea at bounding box center [1217, 367] width 241 height 64
paste textarea "Can you add a column that says Total Form Leads, which only includes the leads …"
type textarea "Can you add a column that says Total Form Leads, which only includes the leads …"
click at [1143, 419] on button "Modify via AI" at bounding box center [1132, 415] width 71 height 19
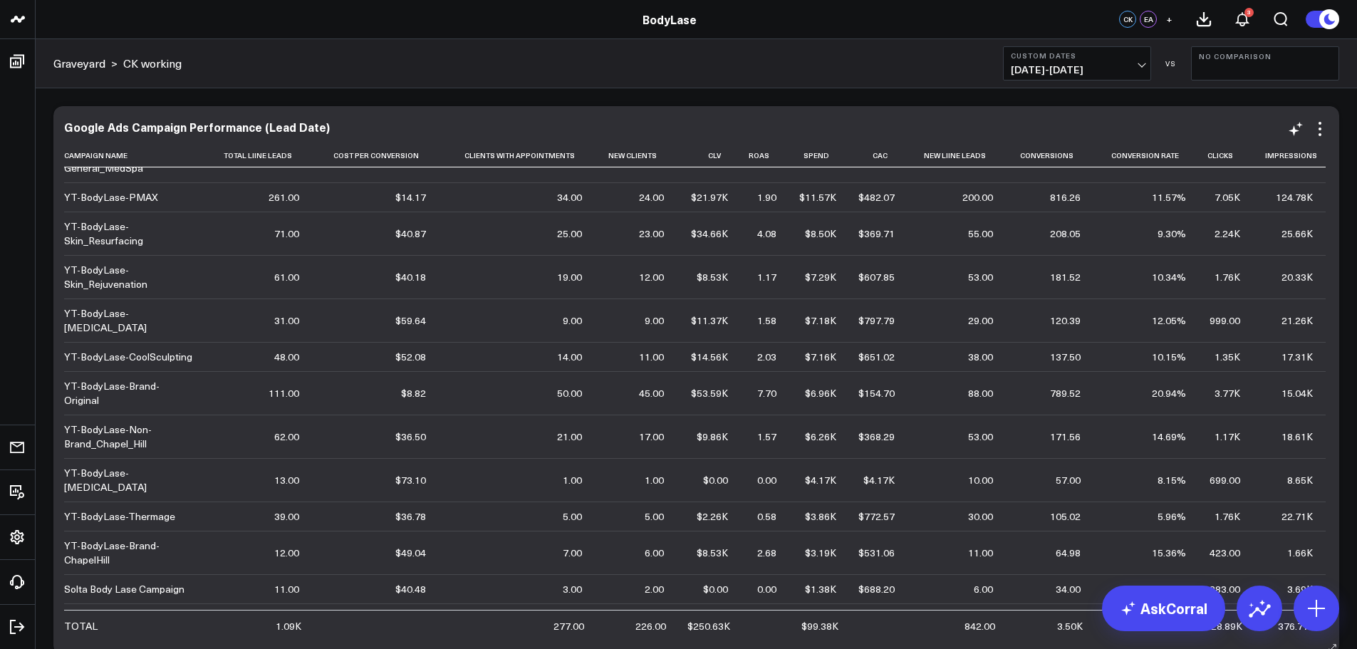
scroll to position [0, 0]
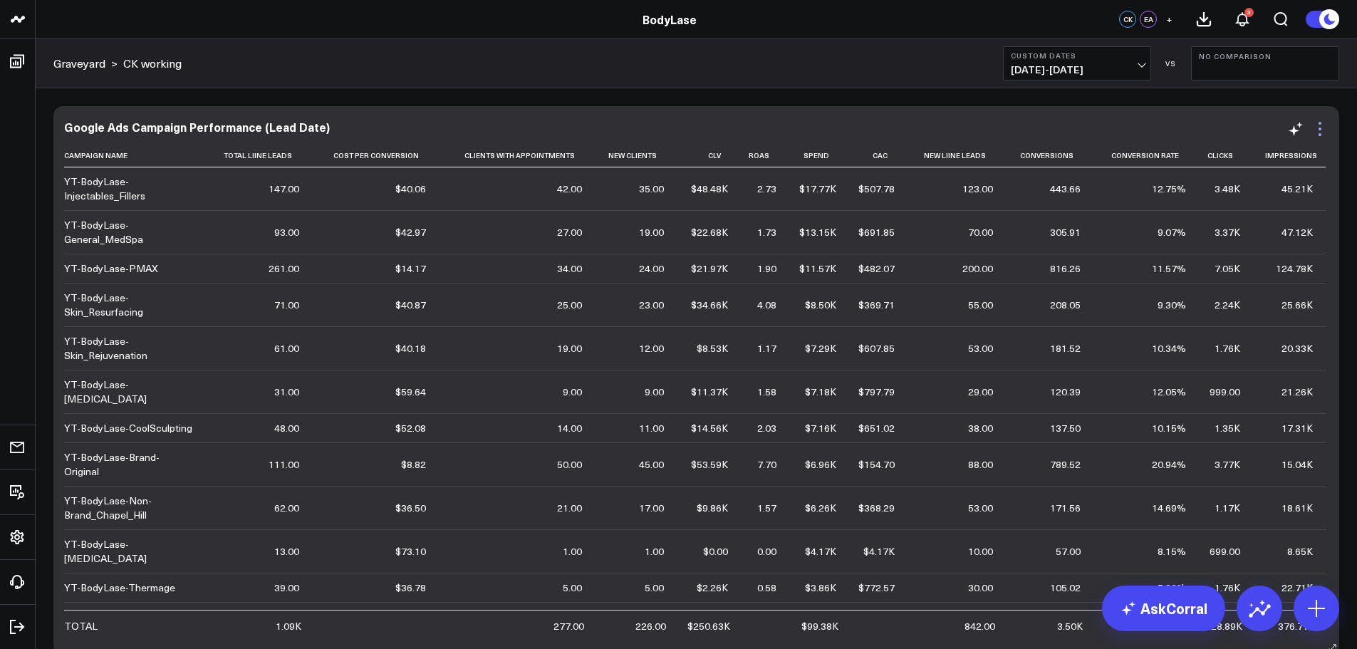
click at [1315, 135] on icon at bounding box center [1319, 128] width 17 height 17
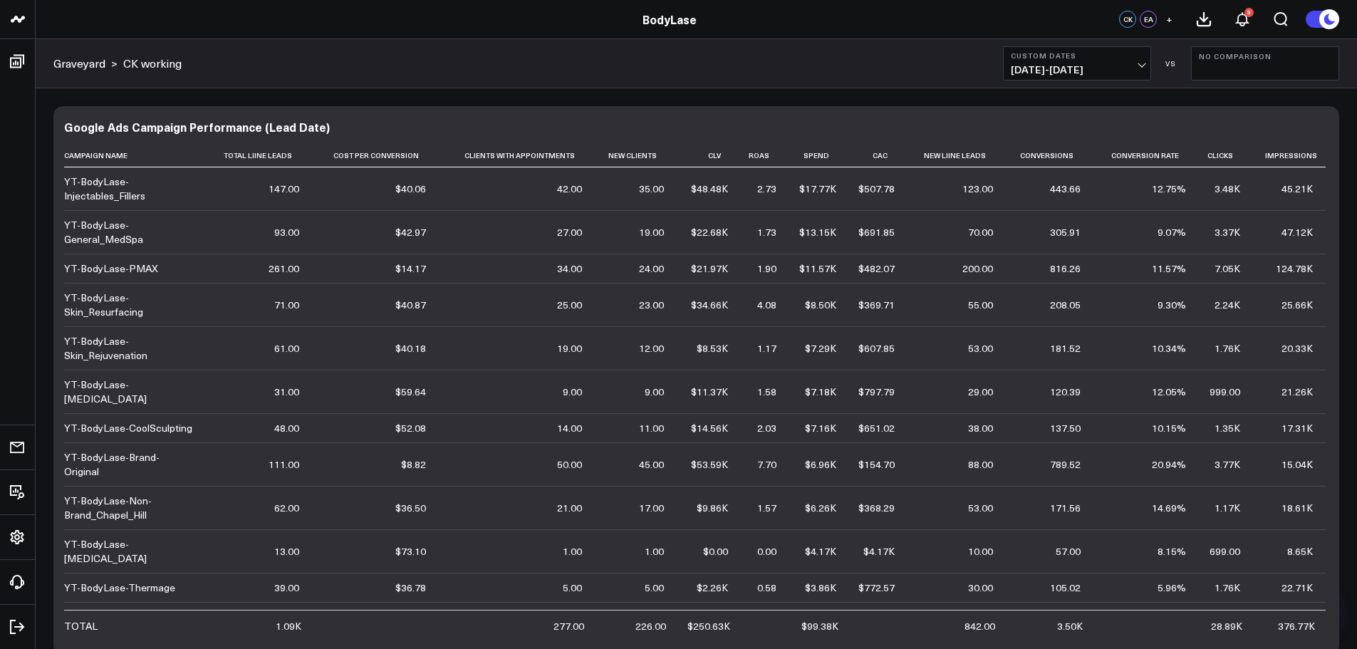
click at [0, 0] on button "Edit Widget" at bounding box center [0, 0] width 0 height 0
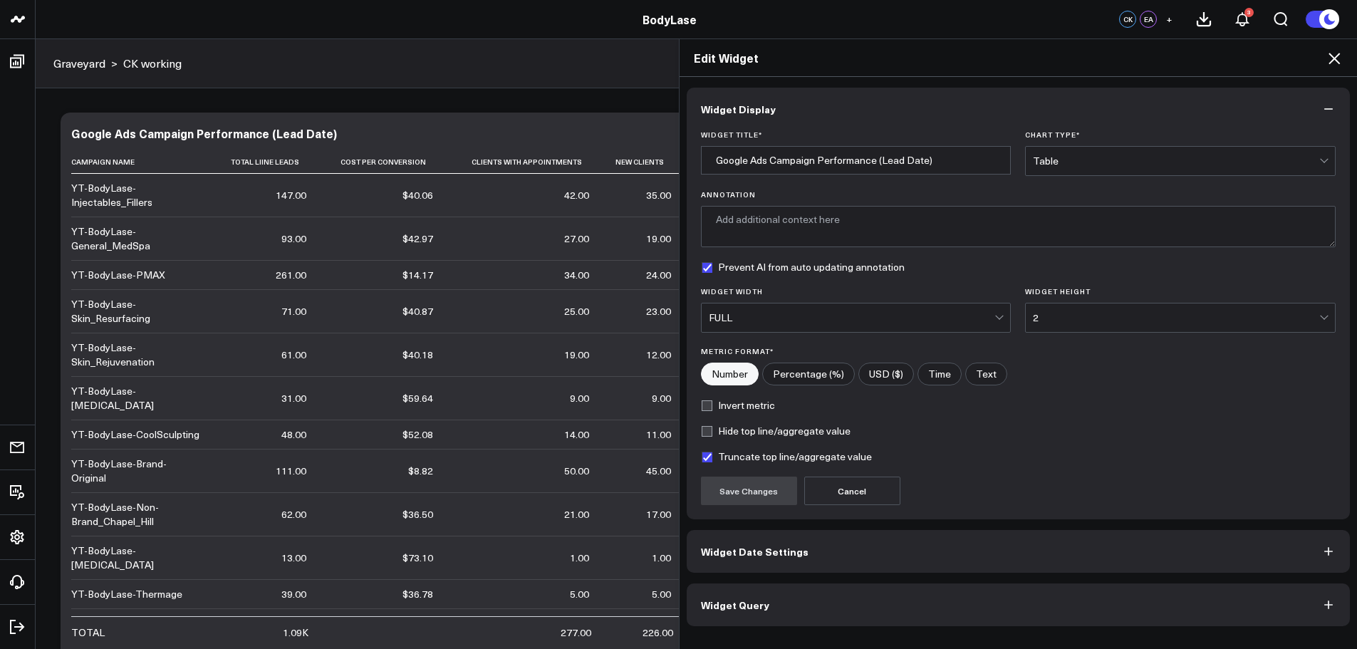
drag, startPoint x: 973, startPoint y: 588, endPoint x: 968, endPoint y: 594, distance: 7.6
click at [972, 588] on button "Widget Query" at bounding box center [1018, 604] width 664 height 43
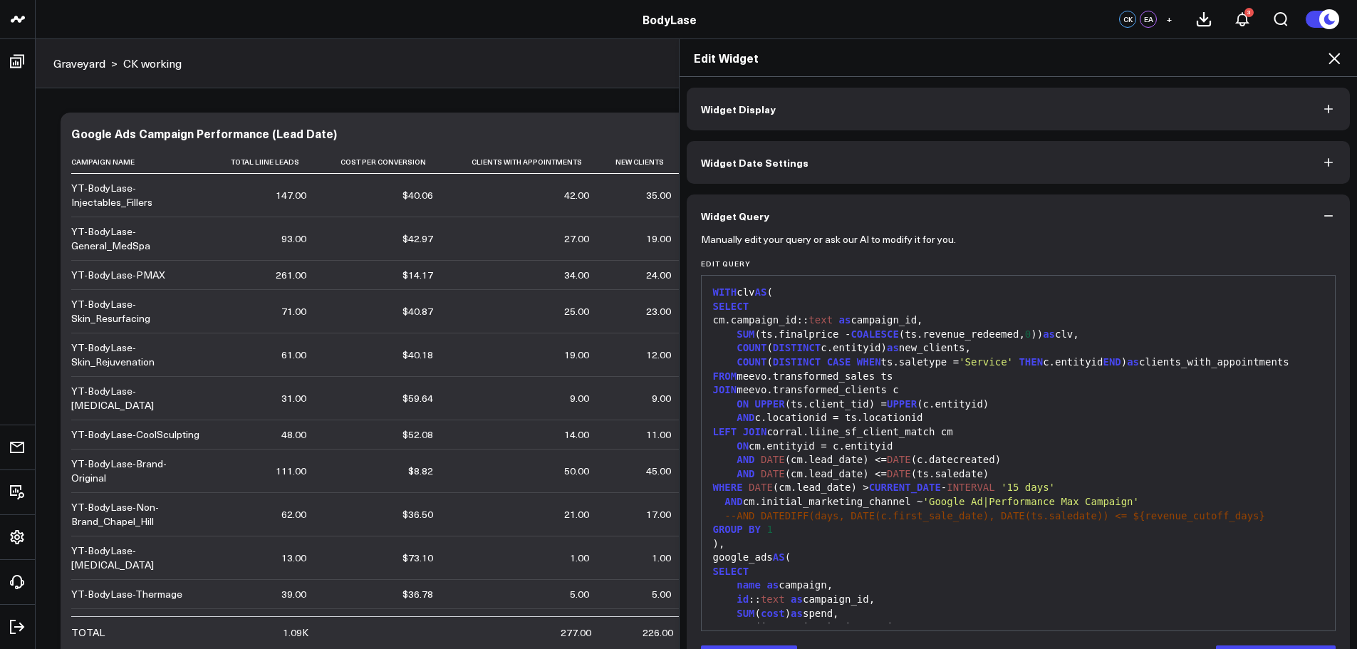
click at [986, 402] on div "ON UPPER (ts.client_tid) = UPPER (c.entityid)" at bounding box center [1019, 404] width 620 height 14
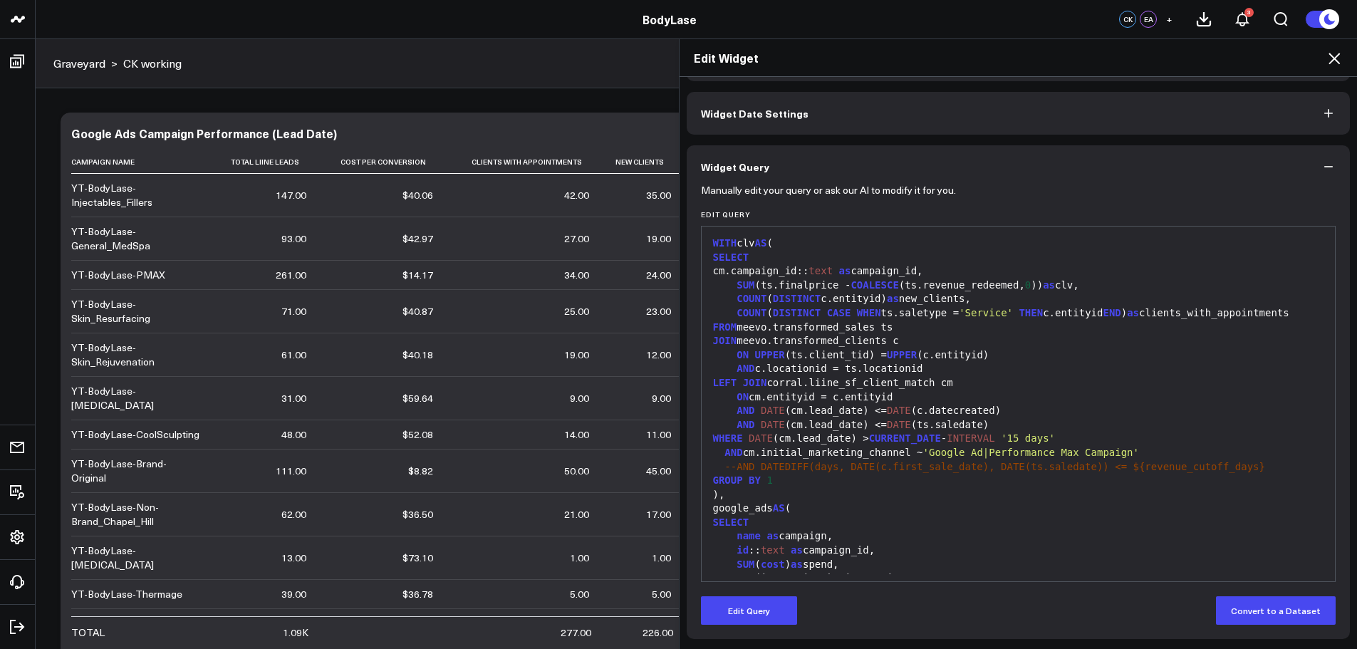
click at [1324, 53] on h2 "Edit Widget" at bounding box center [1018, 58] width 649 height 16
click at [1328, 55] on icon at bounding box center [1333, 58] width 17 height 17
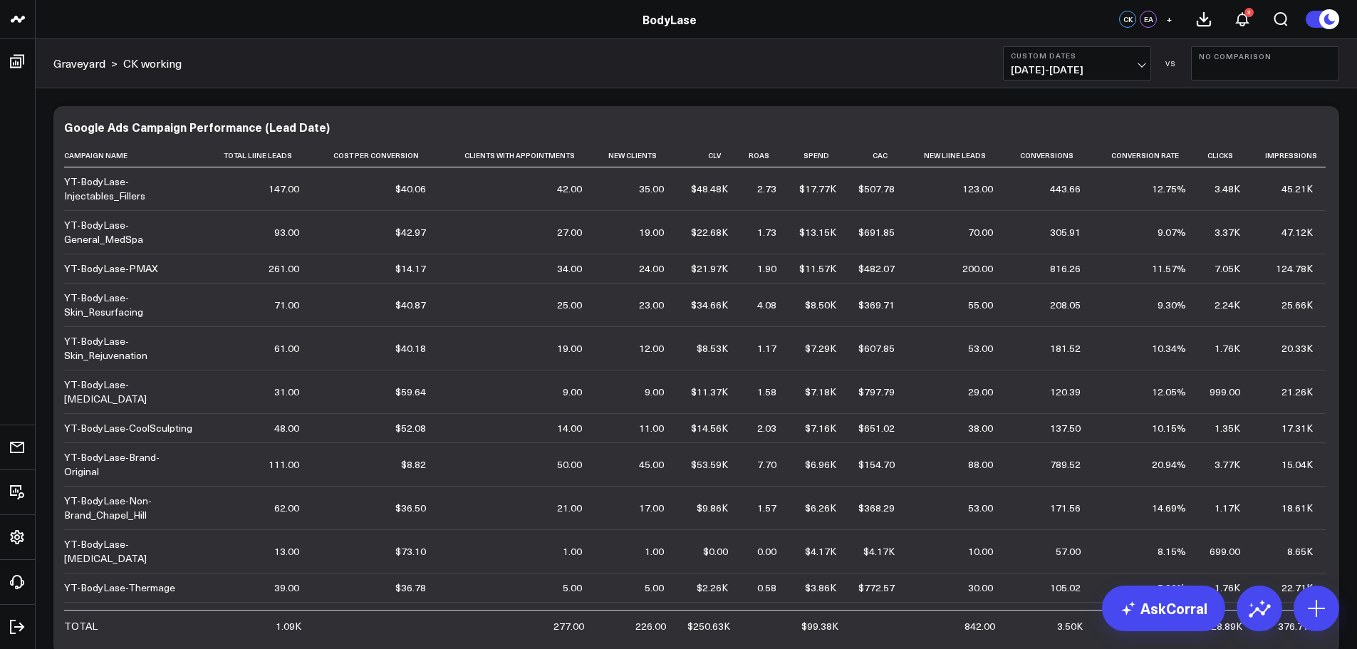
click at [1114, 54] on b "Custom Dates" at bounding box center [1076, 55] width 132 height 9
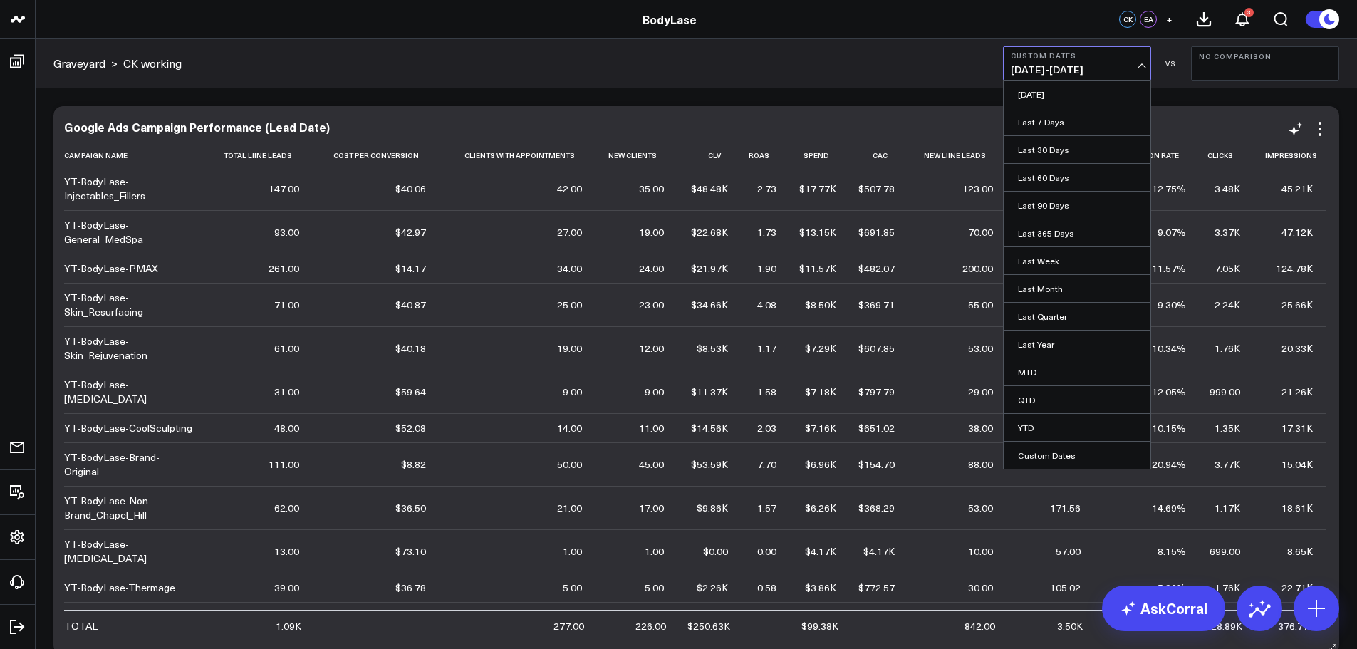
click at [362, 120] on div "Google Ads Campaign Performance (Lead Date) Campaign Name Total Liine Leads Cos…" at bounding box center [695, 380] width 1285 height 548
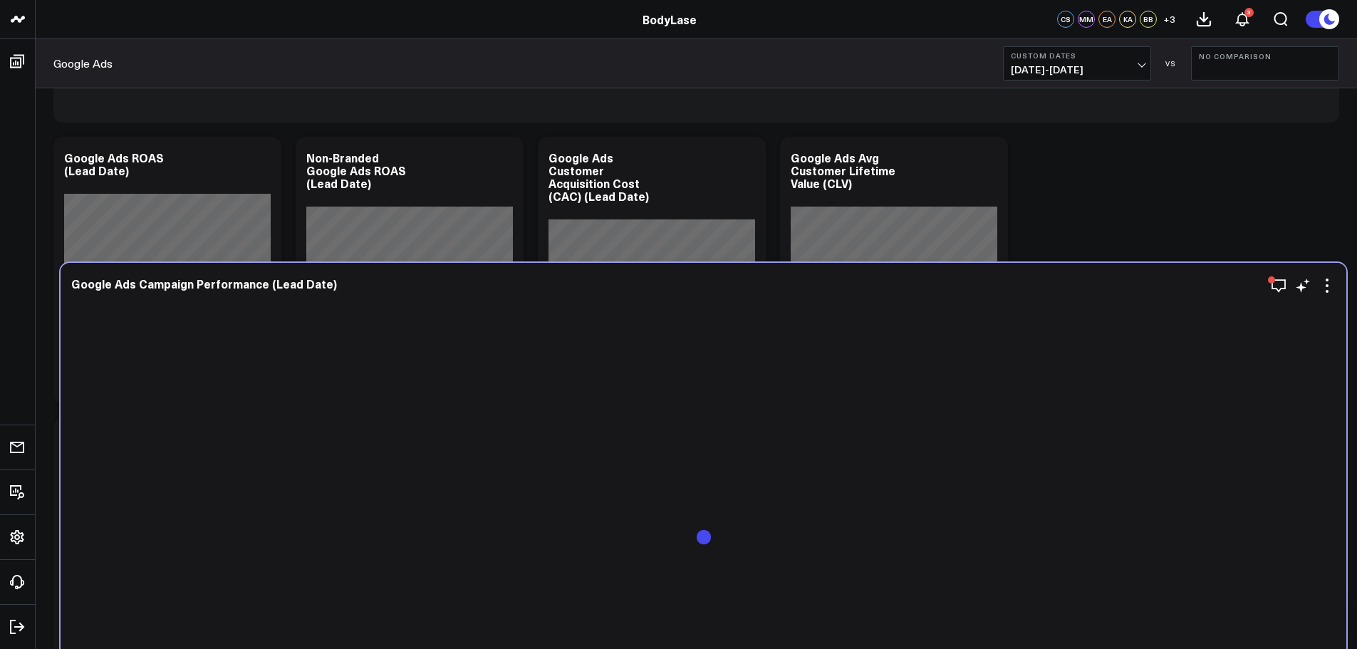
scroll to position [641, 0]
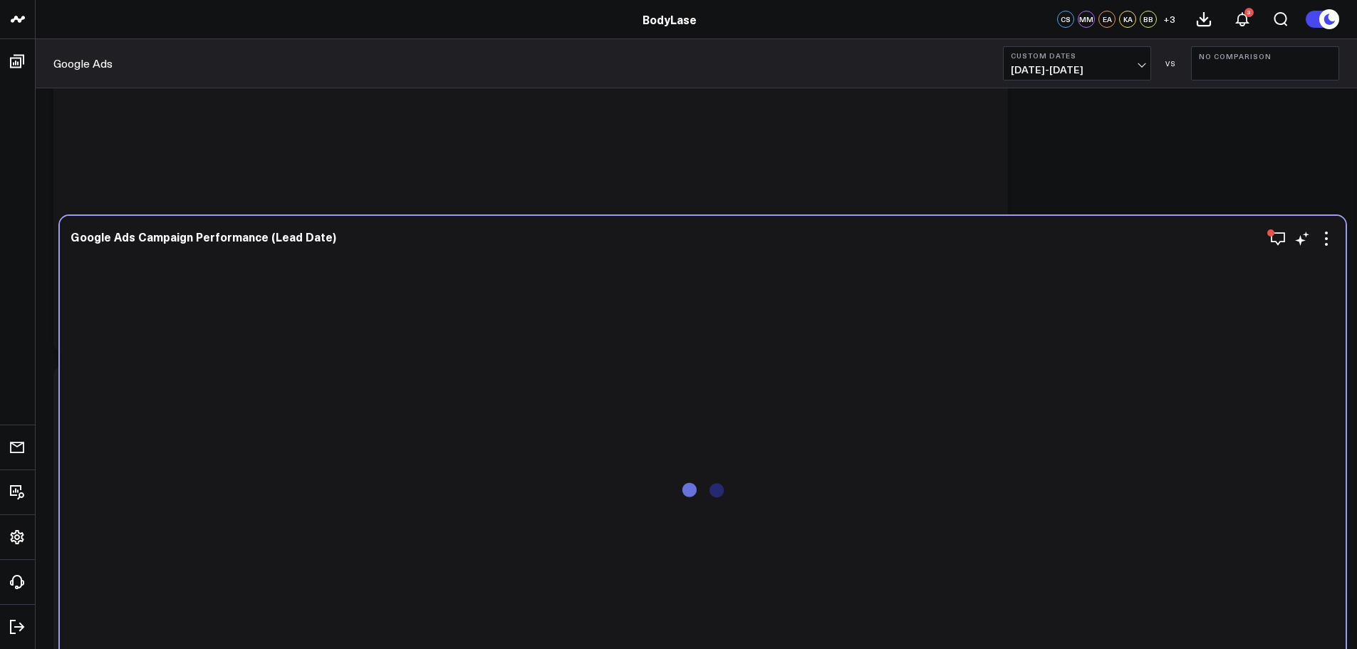
click at [908, 295] on div at bounding box center [702, 502] width 1264 height 496
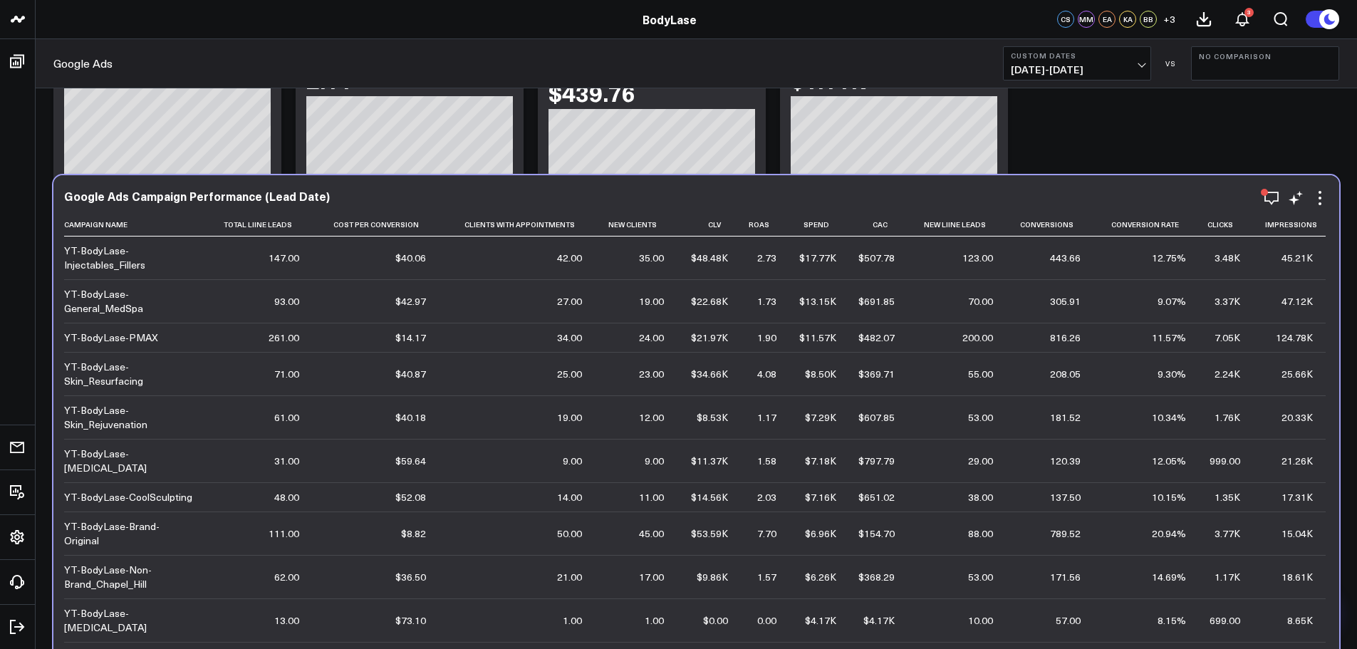
scroll to position [142, 0]
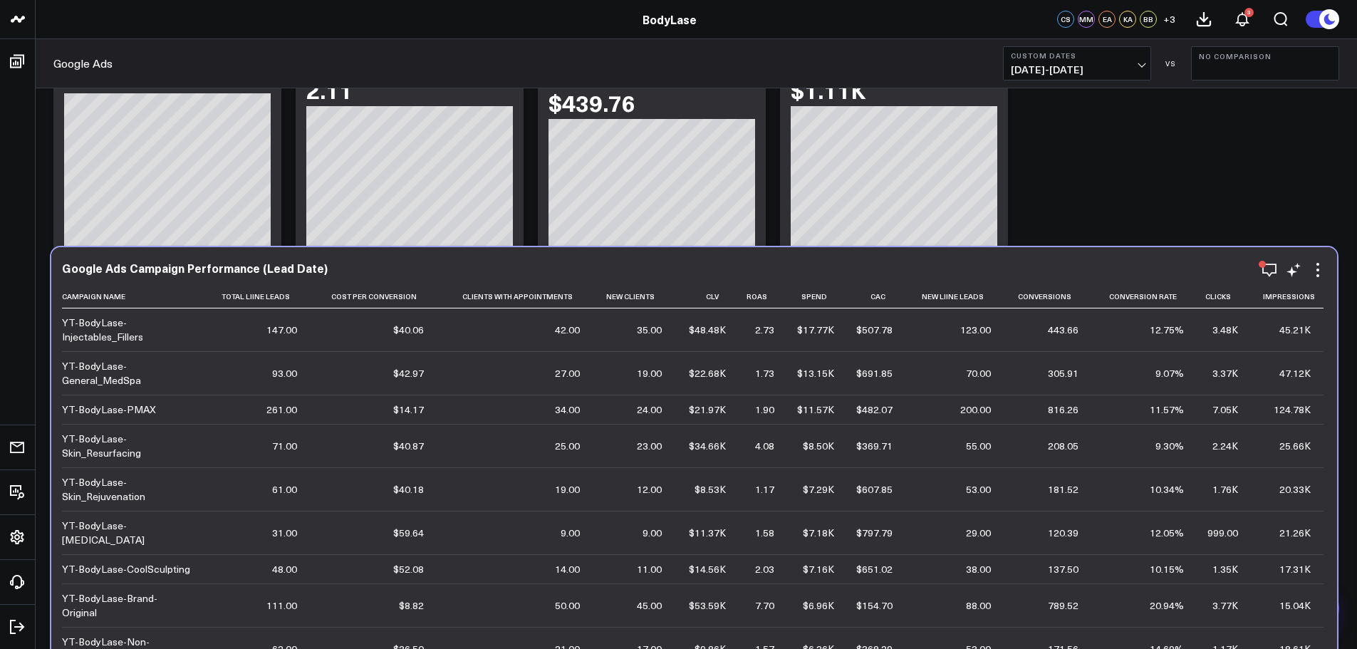
drag, startPoint x: 884, startPoint y: 189, endPoint x: 882, endPoint y: 284, distance: 95.4
click at [882, 284] on div "Google Ads Campaign Performance (Lead Date) Campaign Name Total Liine Leads Cos…" at bounding box center [694, 521] width 1264 height 520
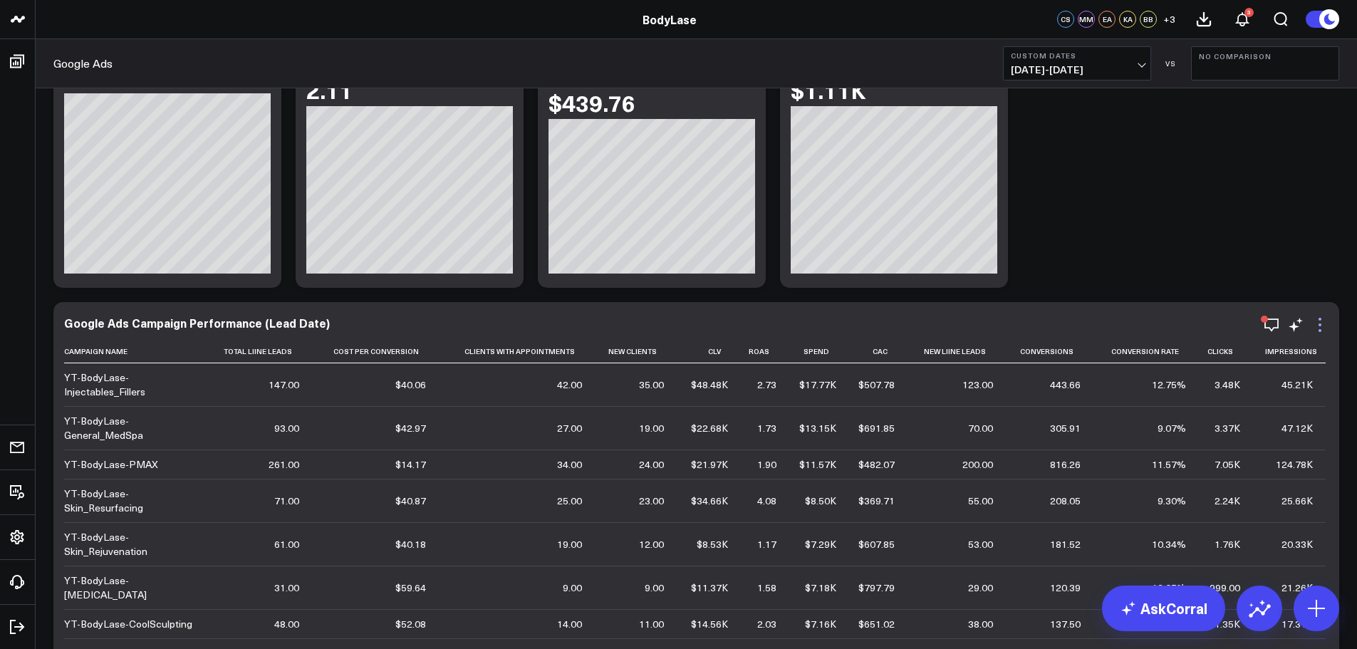
click at [1317, 333] on icon at bounding box center [1319, 324] width 17 height 17
click at [1322, 318] on icon at bounding box center [1319, 324] width 17 height 17
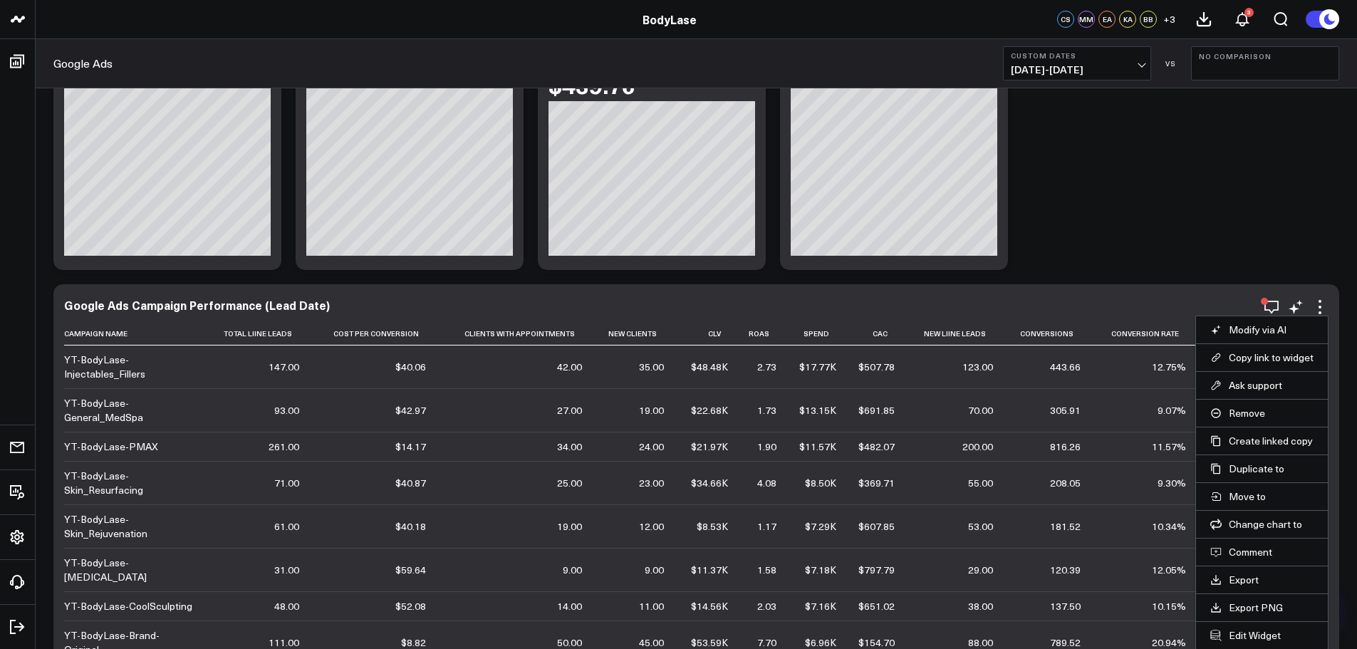
scroll to position [285, 0]
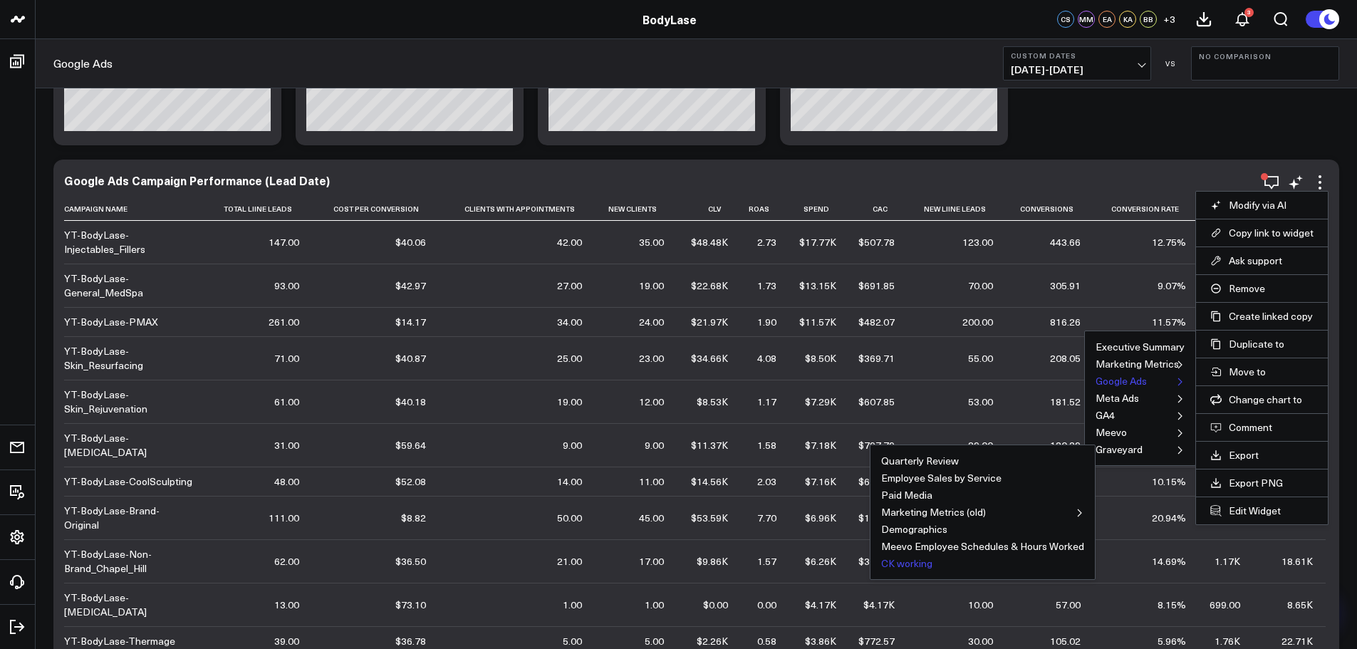
click at [911, 560] on button "CK working" at bounding box center [906, 563] width 51 height 10
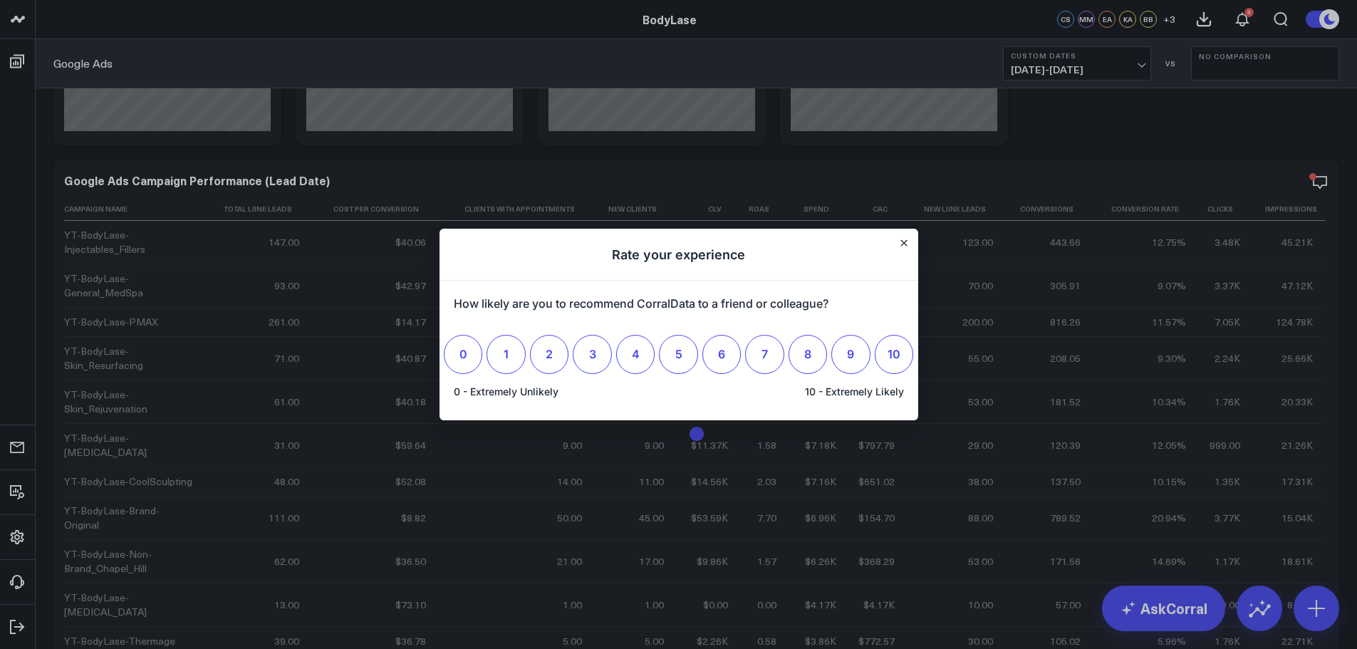
scroll to position [0, 0]
click at [904, 245] on icon "Close" at bounding box center [903, 243] width 6 height 6
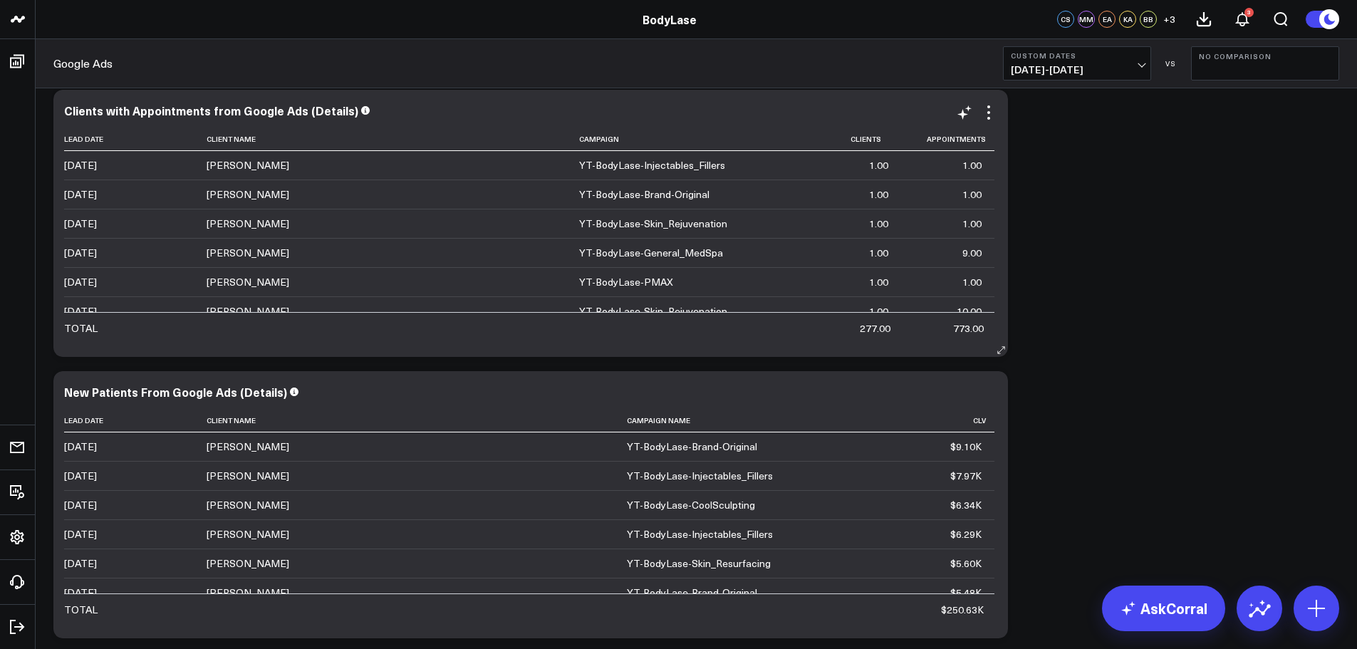
scroll to position [3699, 0]
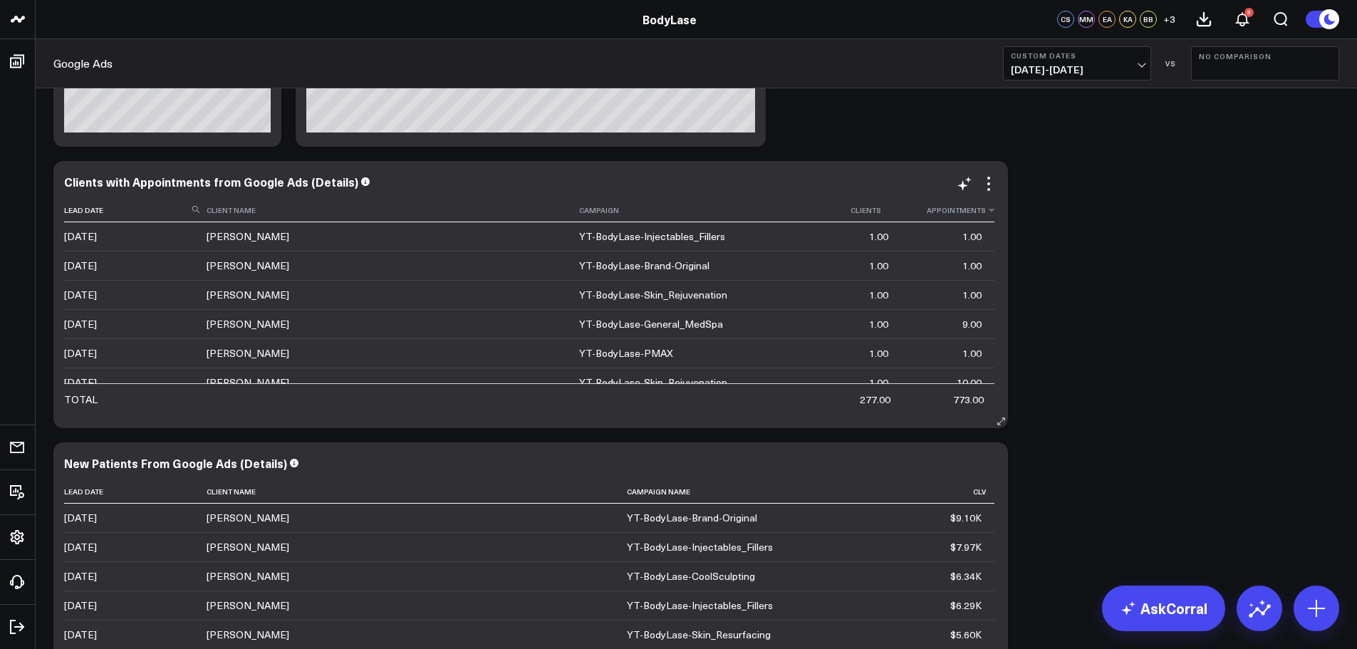
click at [951, 199] on th "Appointments" at bounding box center [947, 210] width 93 height 23
click at [988, 186] on icon at bounding box center [988, 183] width 17 height 17
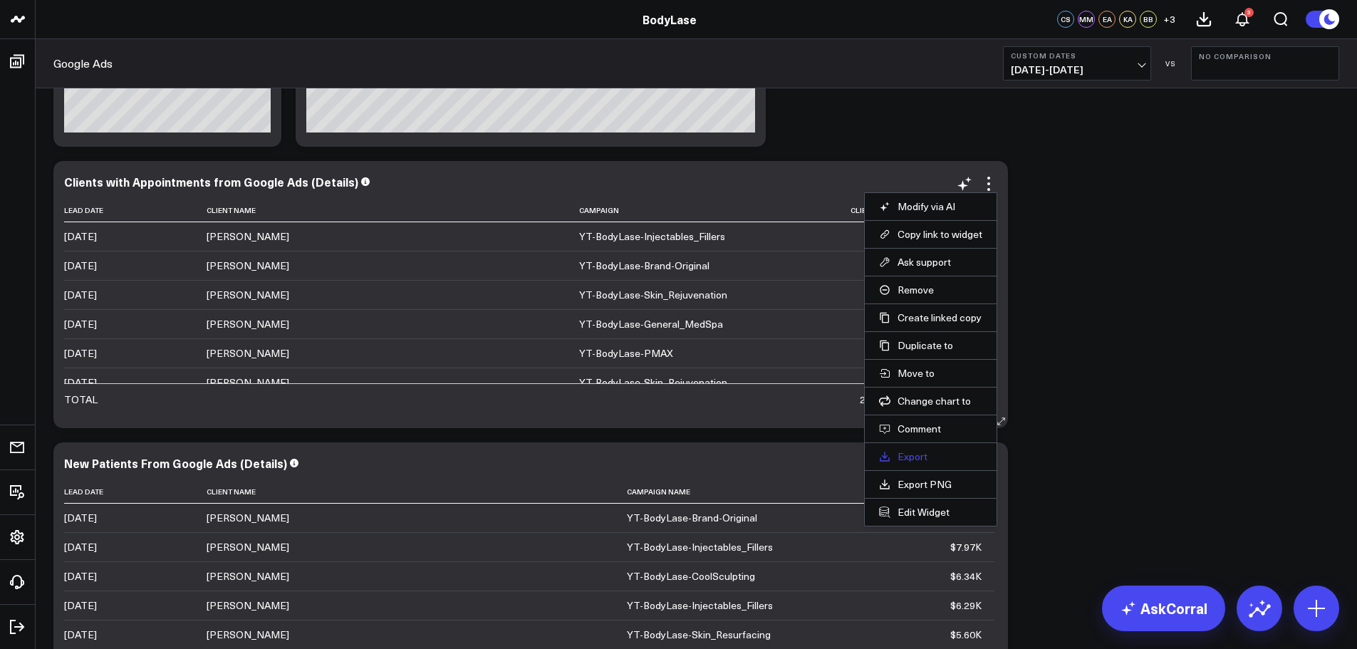
click at [904, 454] on link "Export" at bounding box center [930, 456] width 103 height 13
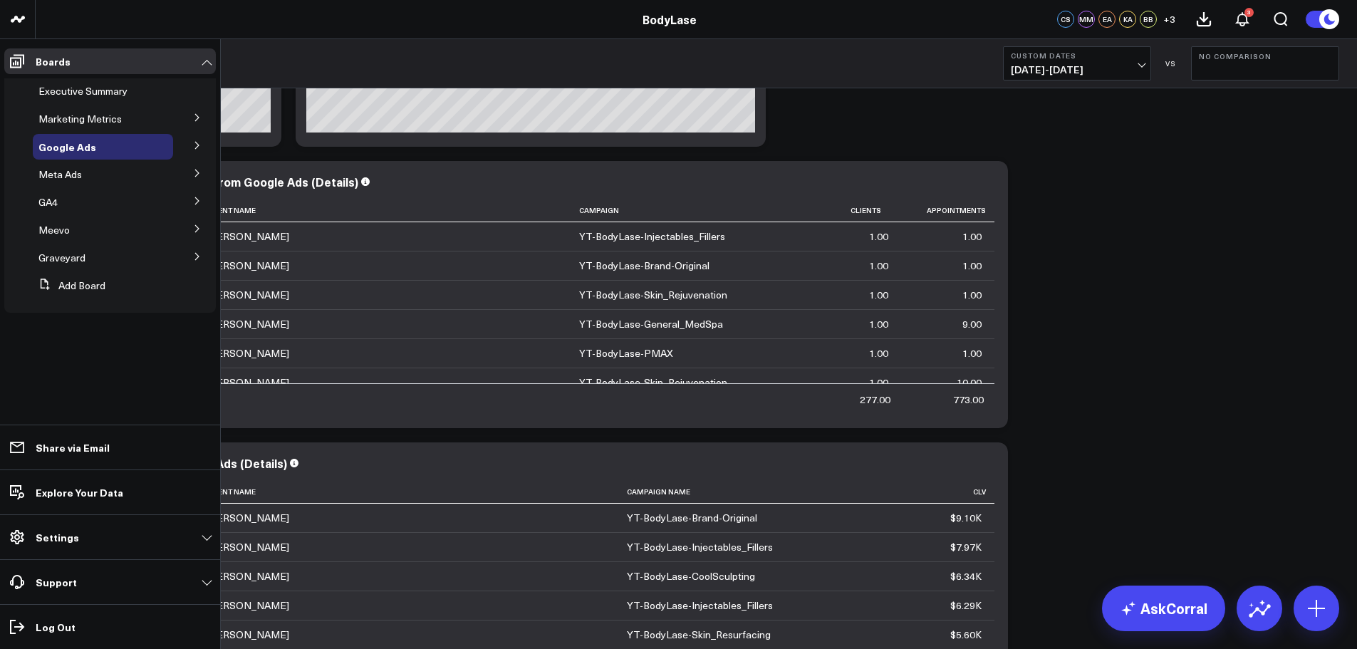
drag, startPoint x: 196, startPoint y: 117, endPoint x: 176, endPoint y: 128, distance: 23.0
click at [196, 117] on icon at bounding box center [197, 117] width 9 height 9
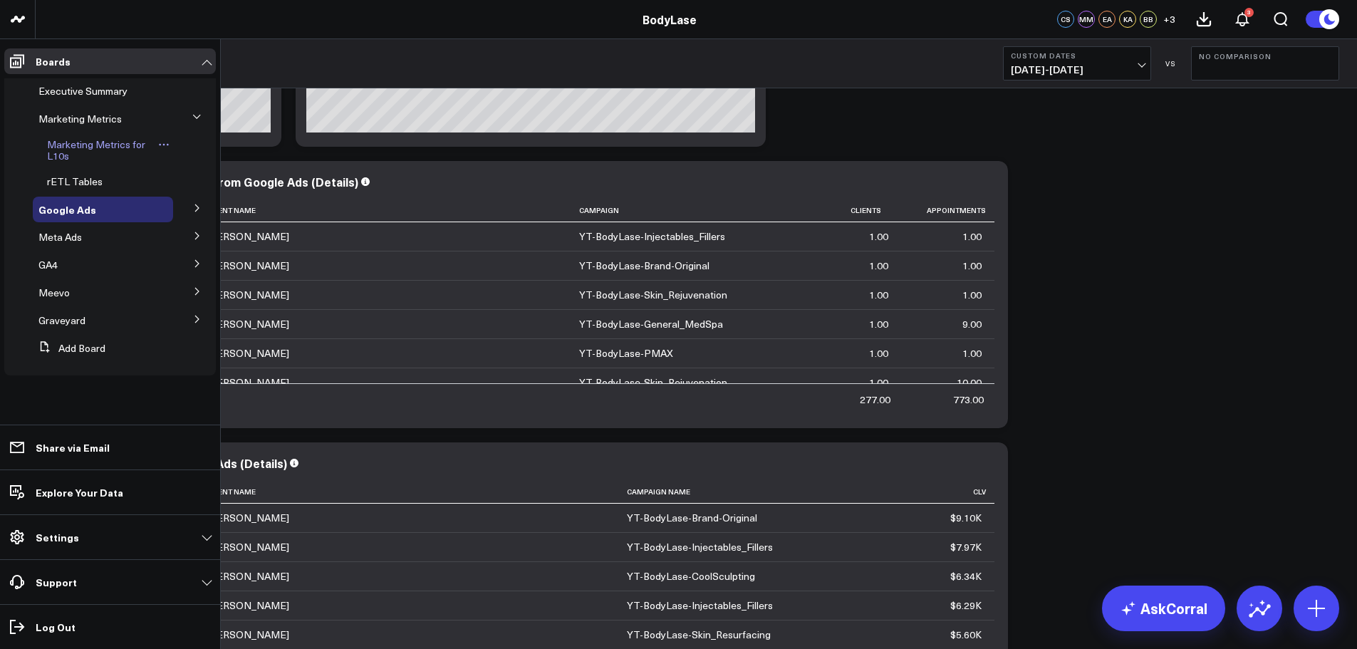
click at [101, 138] on span "Marketing Metrics for L10s" at bounding box center [96, 149] width 98 height 25
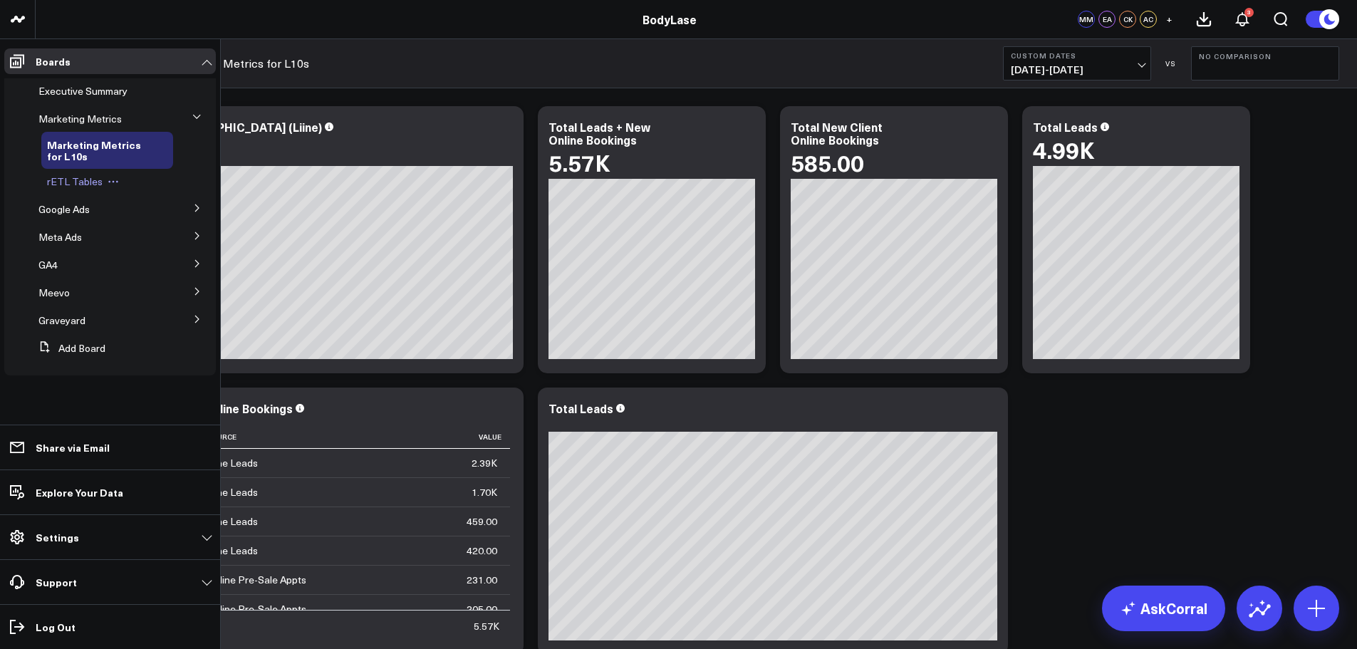
click at [92, 183] on span "rETL Tables" at bounding box center [75, 181] width 56 height 14
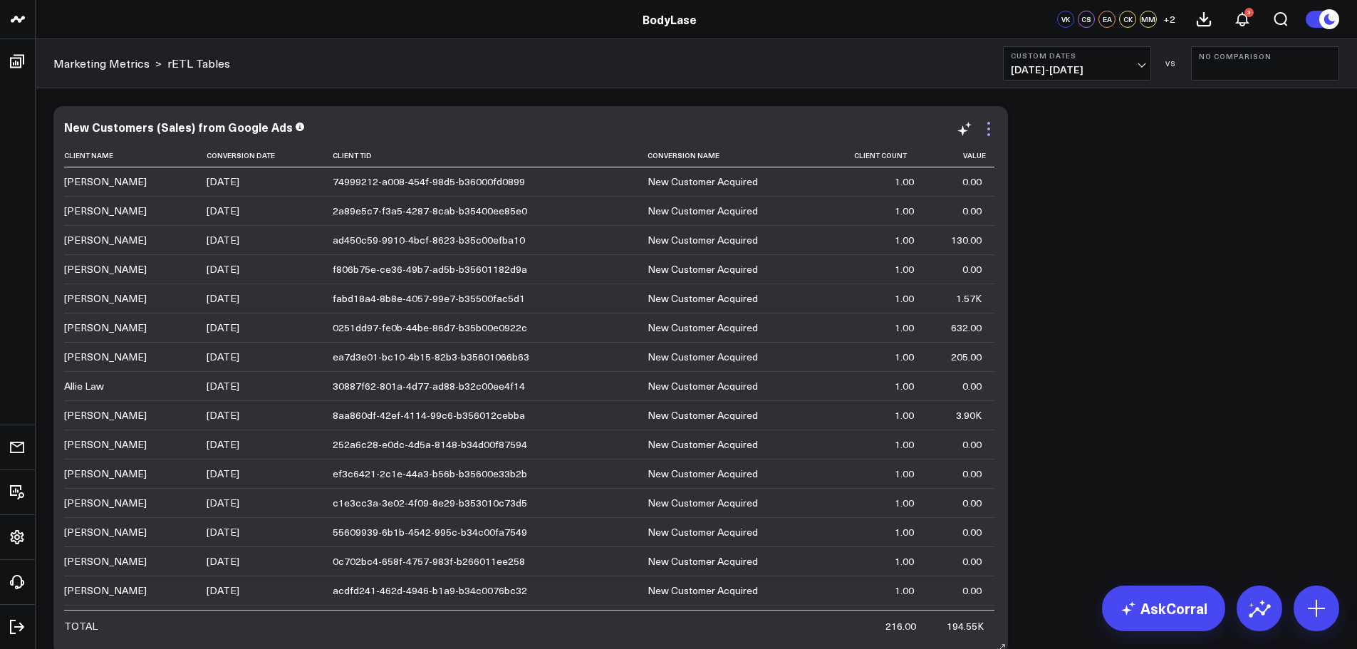
click at [992, 125] on icon at bounding box center [988, 128] width 17 height 17
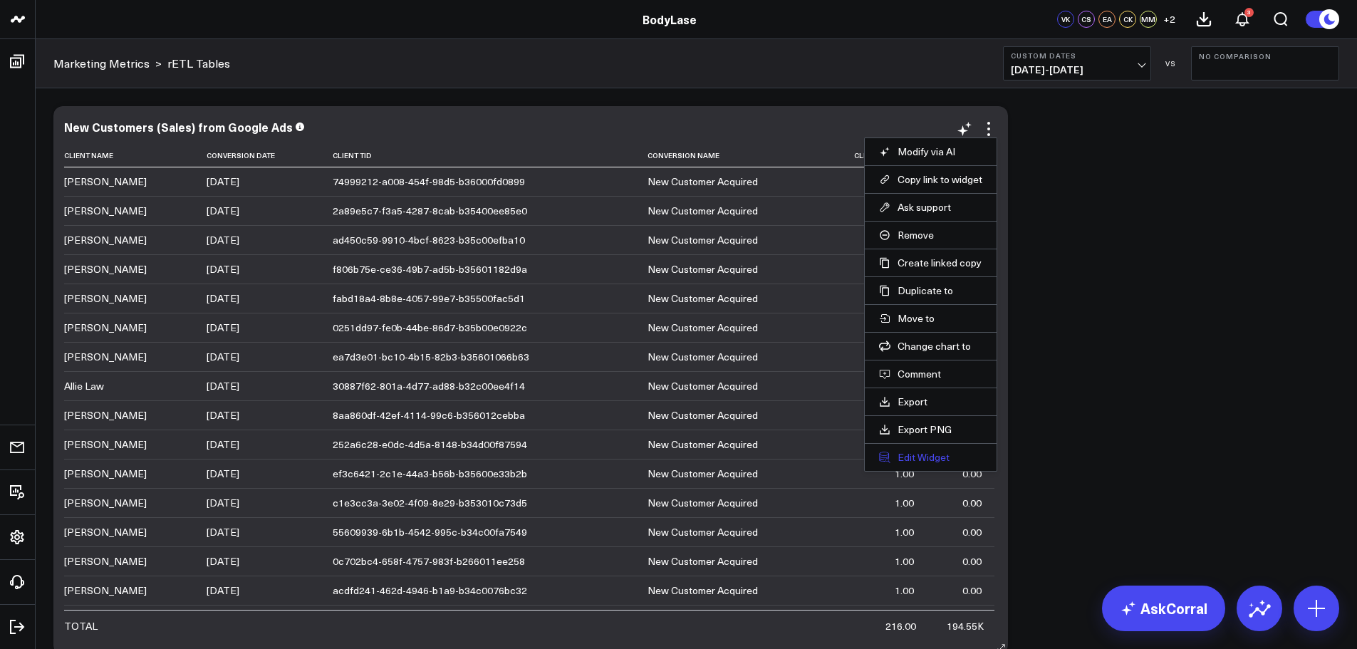
click at [909, 451] on button "Edit Widget" at bounding box center [930, 457] width 103 height 13
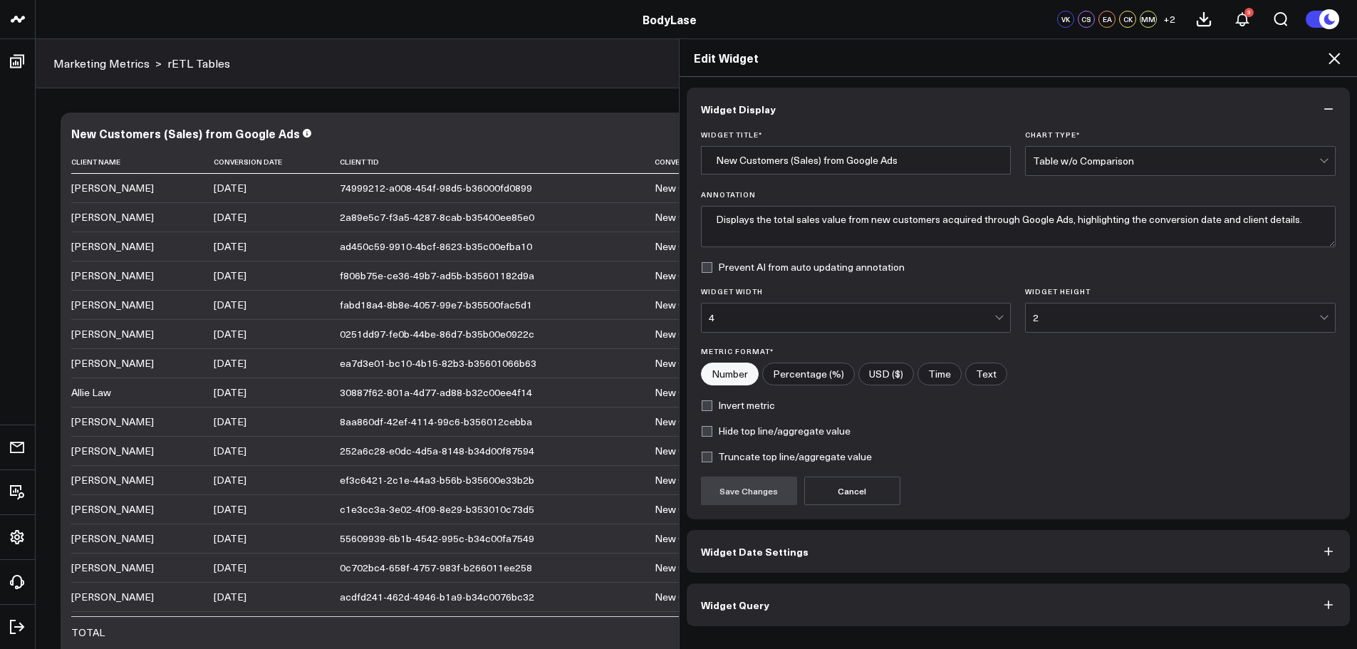
scroll to position [214, 0]
click at [850, 590] on button "Widget Query" at bounding box center [1018, 604] width 664 height 43
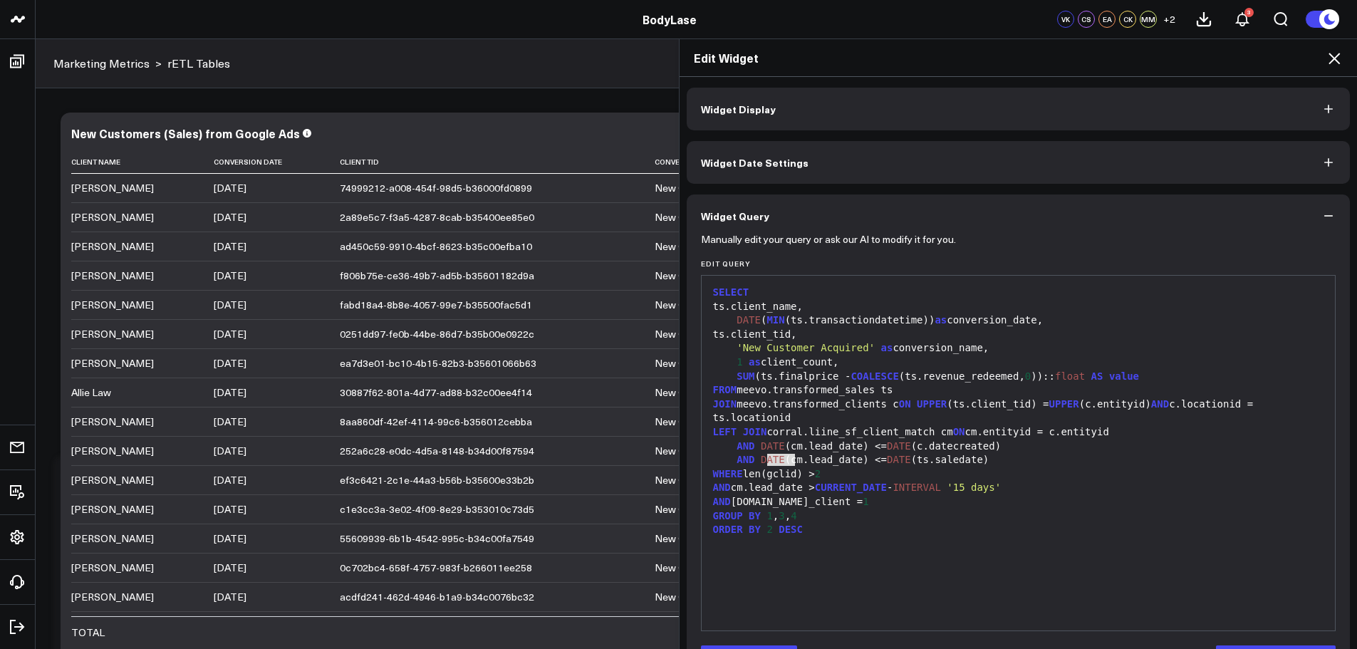
drag, startPoint x: 790, startPoint y: 461, endPoint x: 763, endPoint y: 457, distance: 26.6
click at [763, 467] on div "WHERE len(gclid) > 2" at bounding box center [1019, 474] width 620 height 14
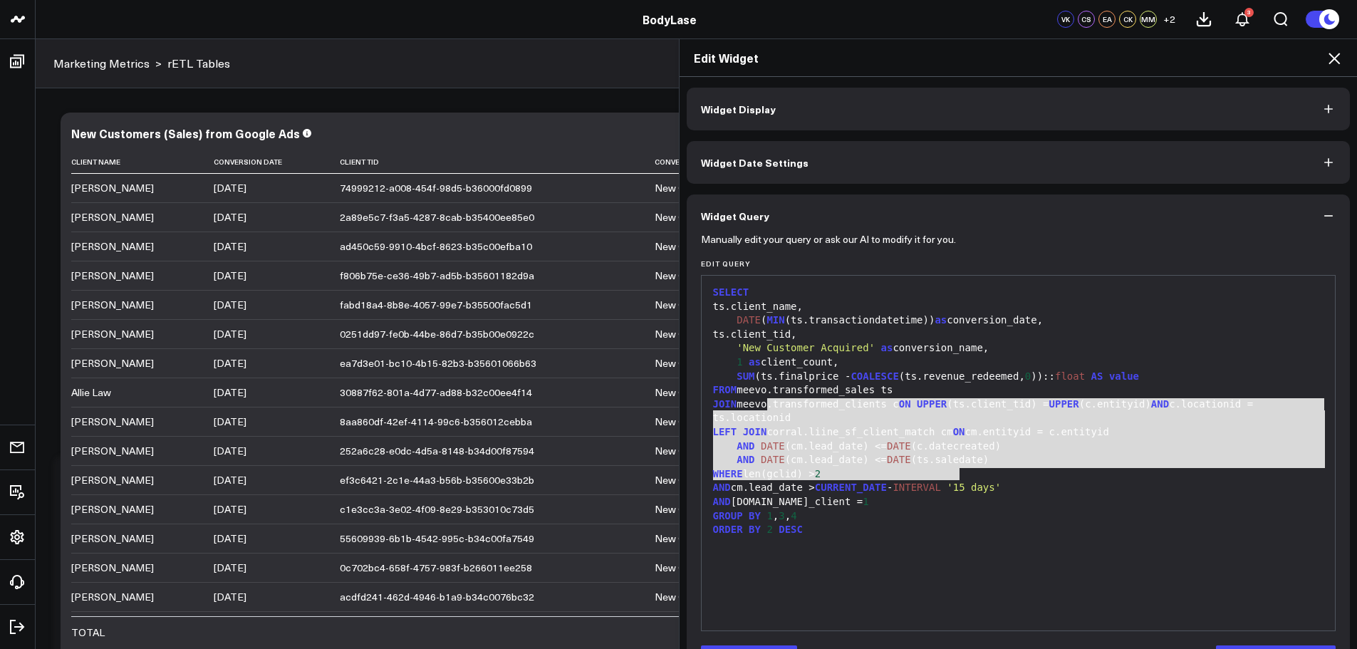
drag, startPoint x: 762, startPoint y: 403, endPoint x: 955, endPoint y: 477, distance: 206.7
click at [955, 477] on div "SELECT ts.client_name, DATE ( MIN (ts.transactiondatetime)) as conversion_date,…" at bounding box center [1019, 453] width 620 height 340
click at [1337, 51] on icon at bounding box center [1333, 58] width 17 height 17
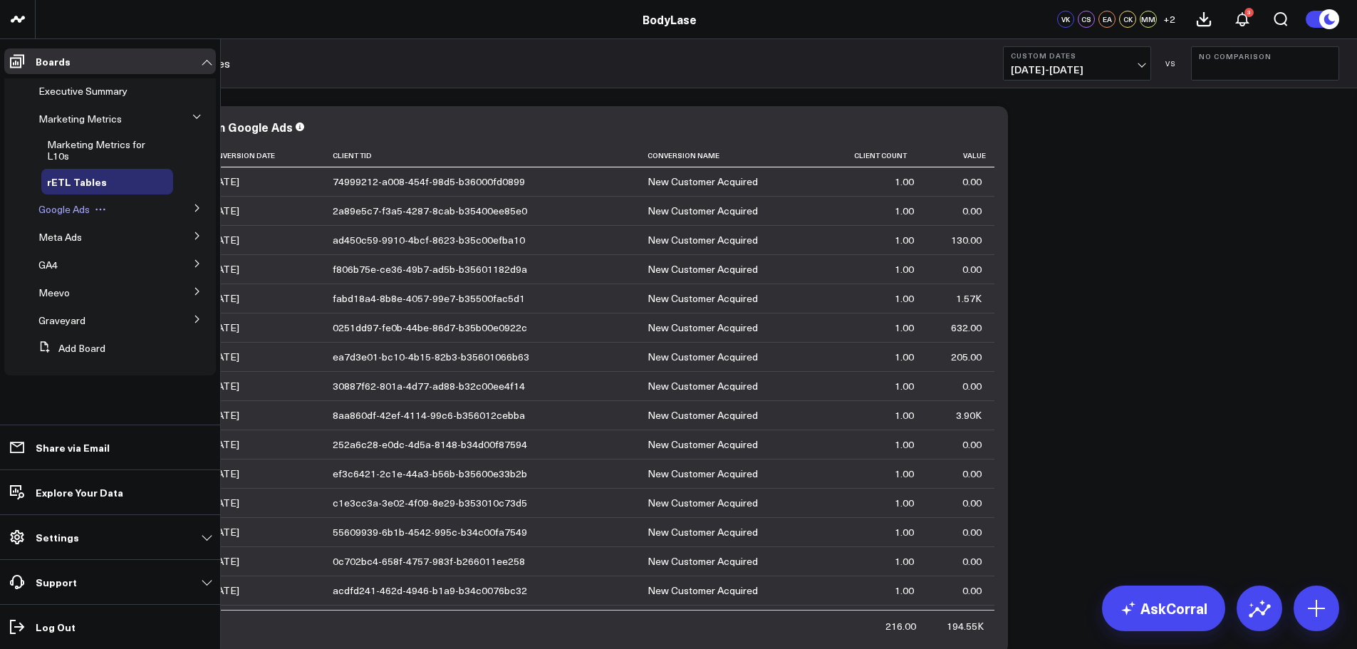
click at [67, 209] on span "Google Ads" at bounding box center [63, 209] width 51 height 14
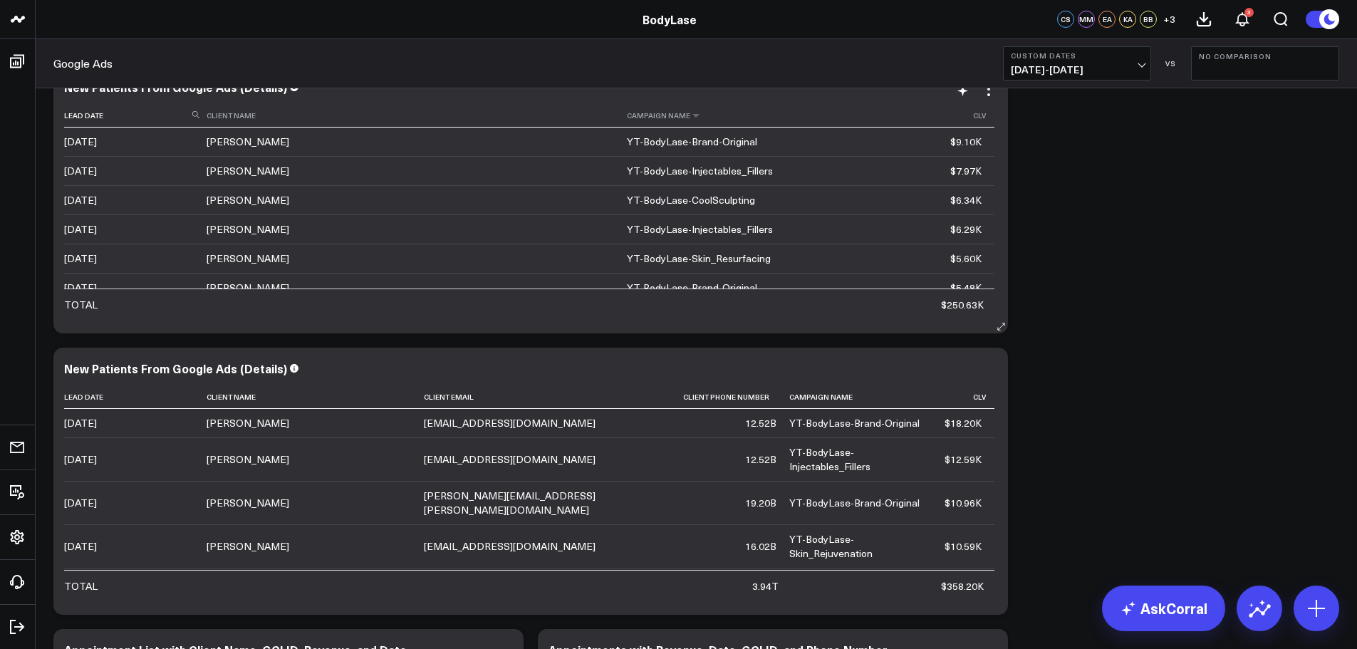
scroll to position [3932, 0]
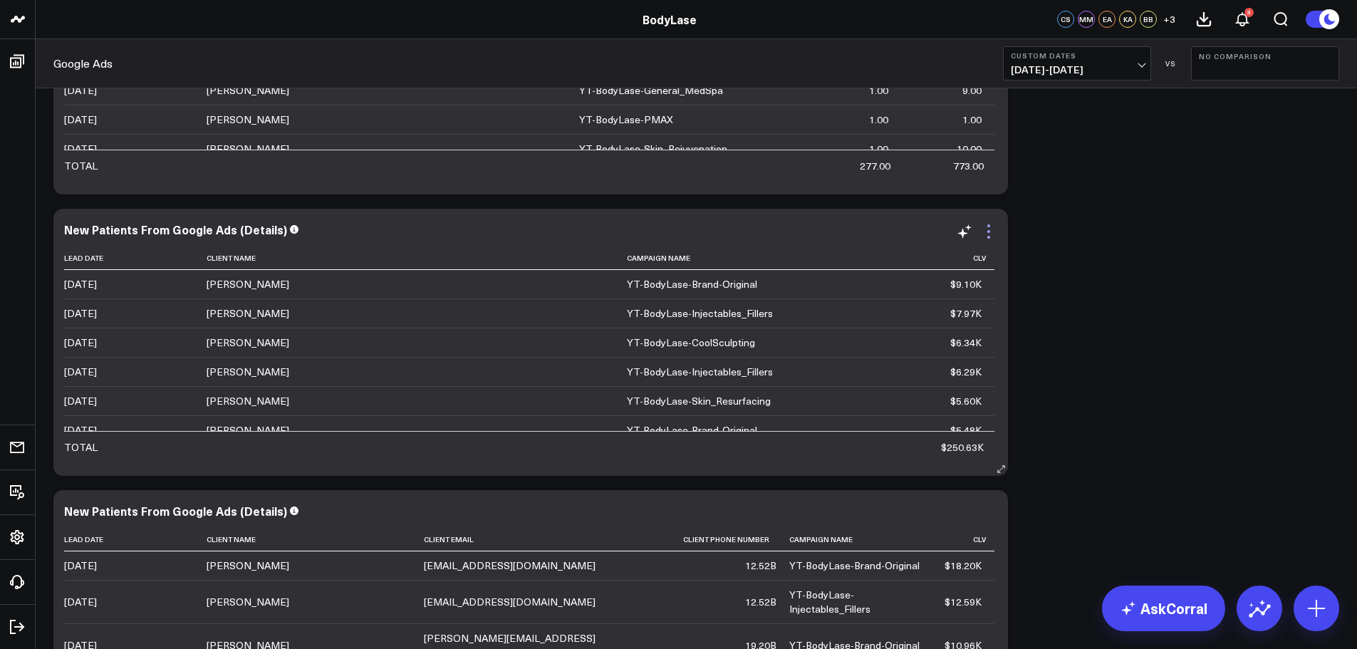
click at [991, 228] on icon at bounding box center [988, 231] width 17 height 17
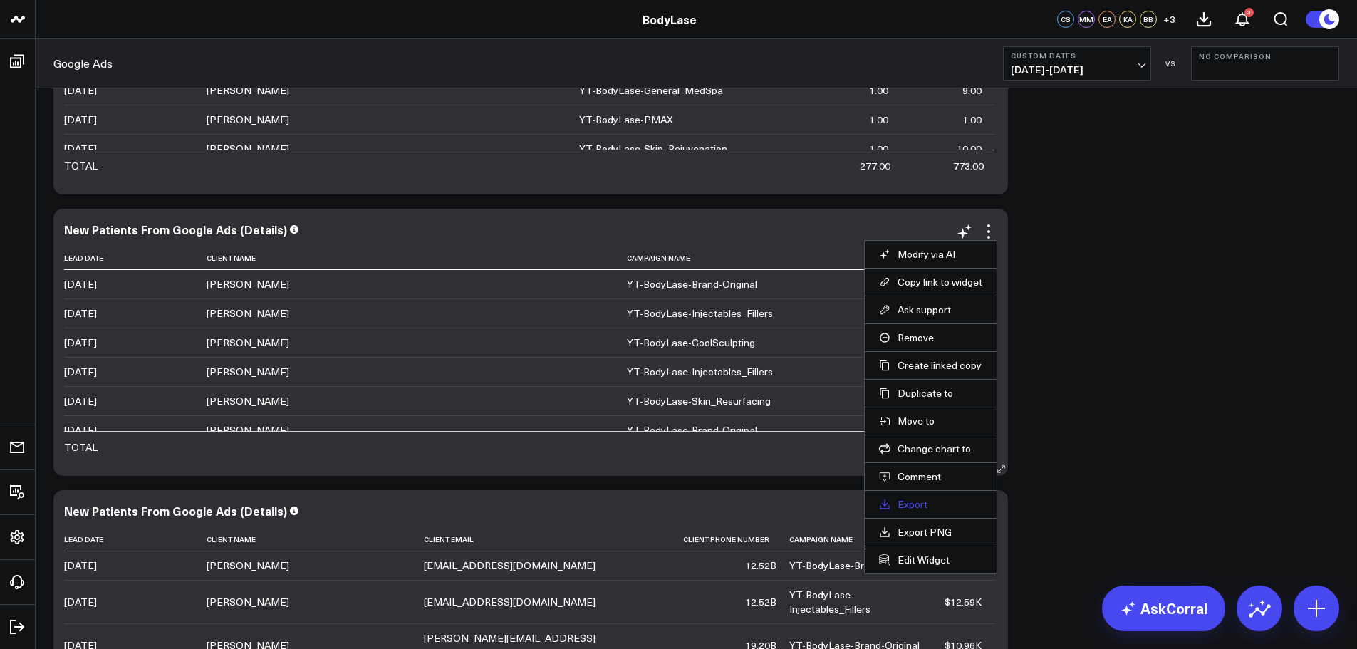
click at [919, 499] on link "Export" at bounding box center [930, 504] width 103 height 13
